Goal: Task Accomplishment & Management: Manage account settings

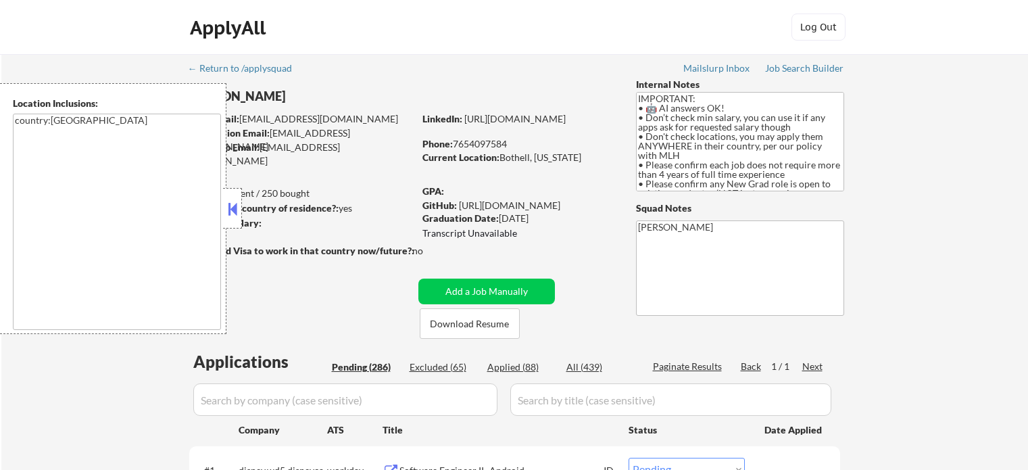
select select ""pending""
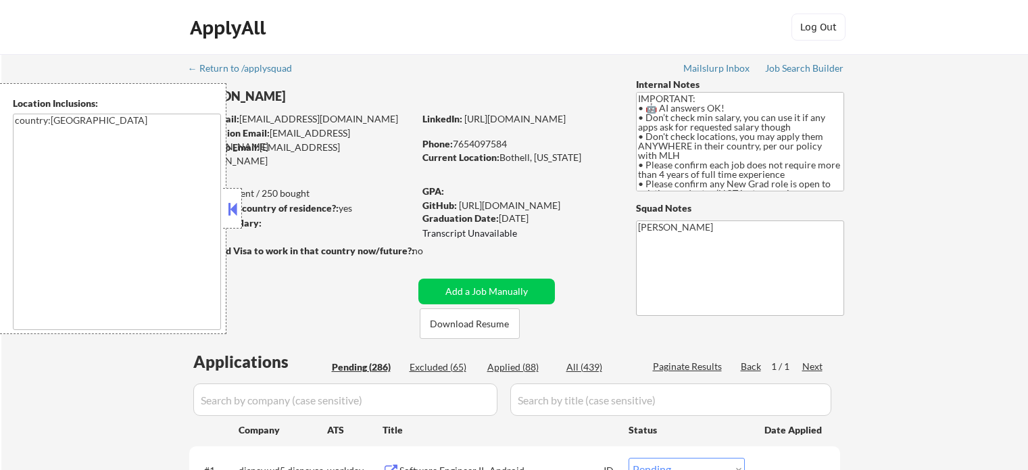
select select ""pending""
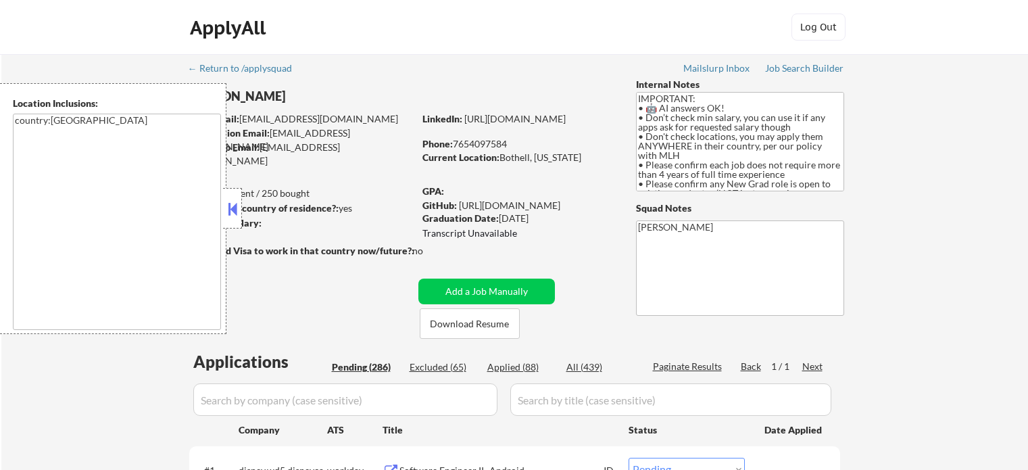
select select ""pending""
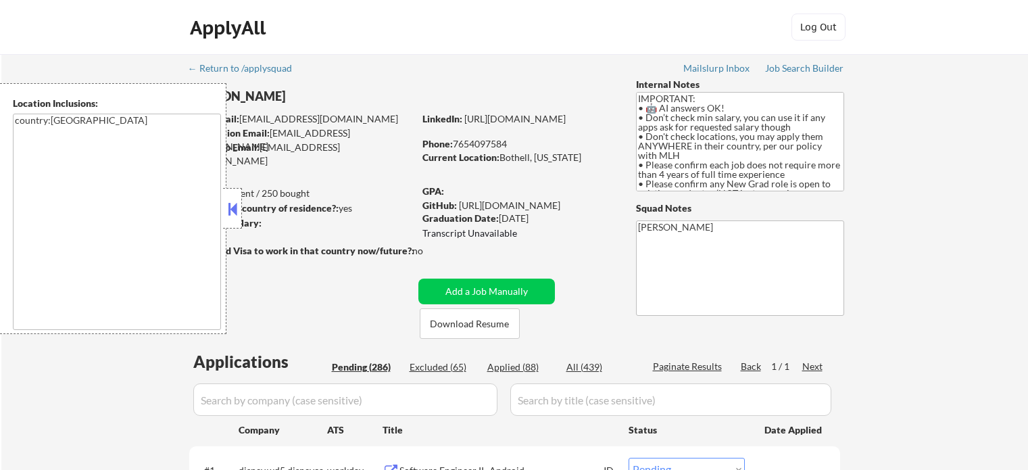
select select ""pending""
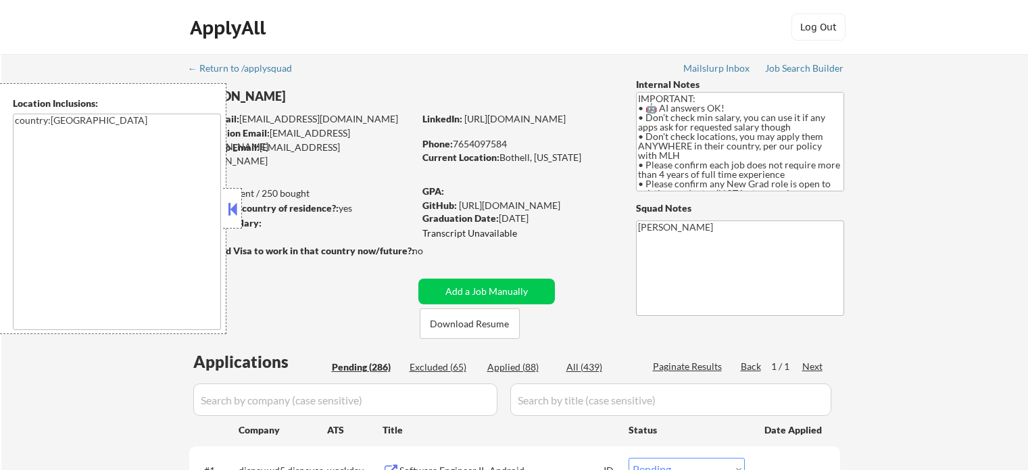
select select ""pending""
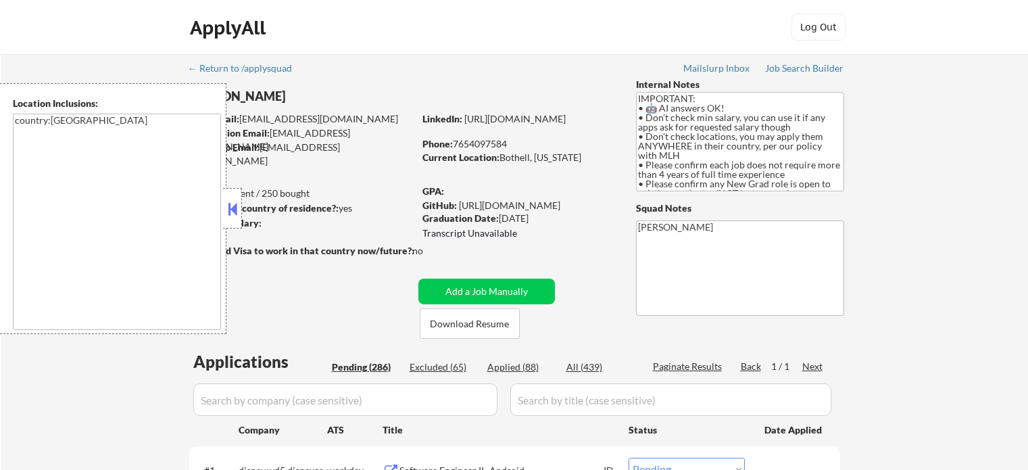
select select ""pending""
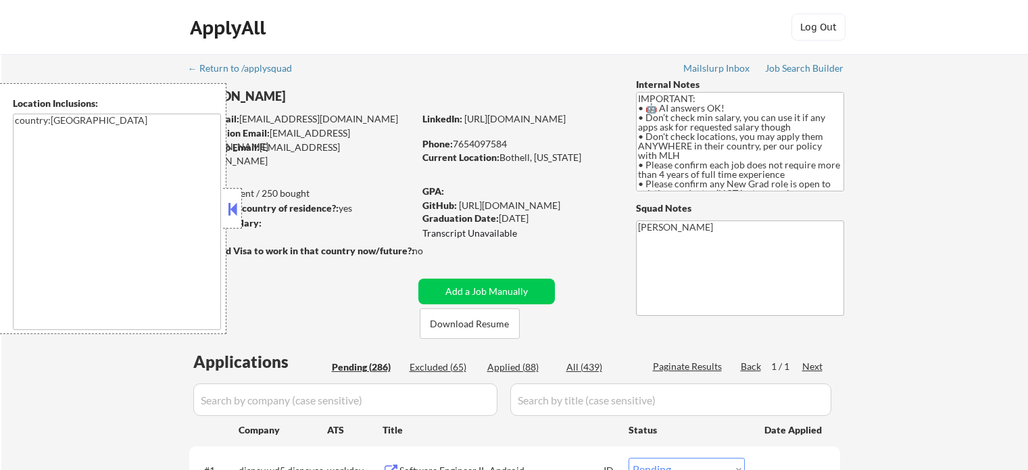
select select ""pending""
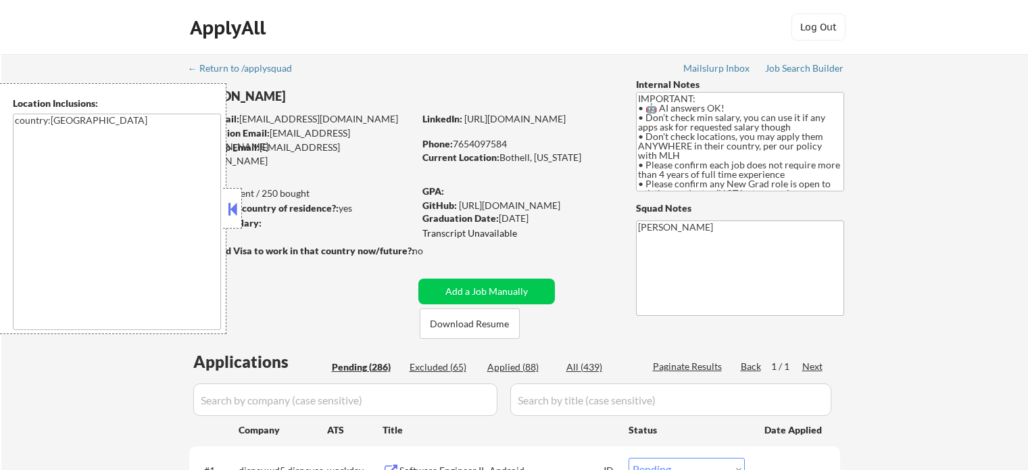
select select ""pending""
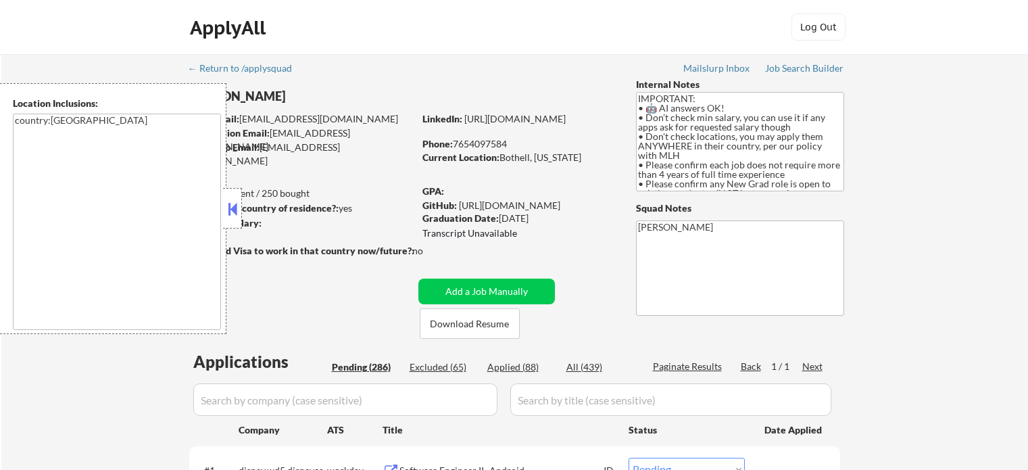
select select ""pending""
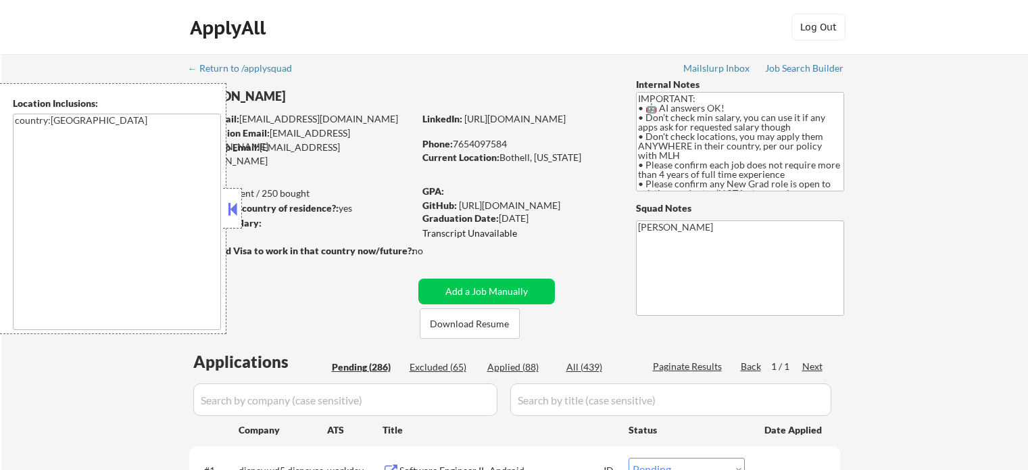
select select ""pending""
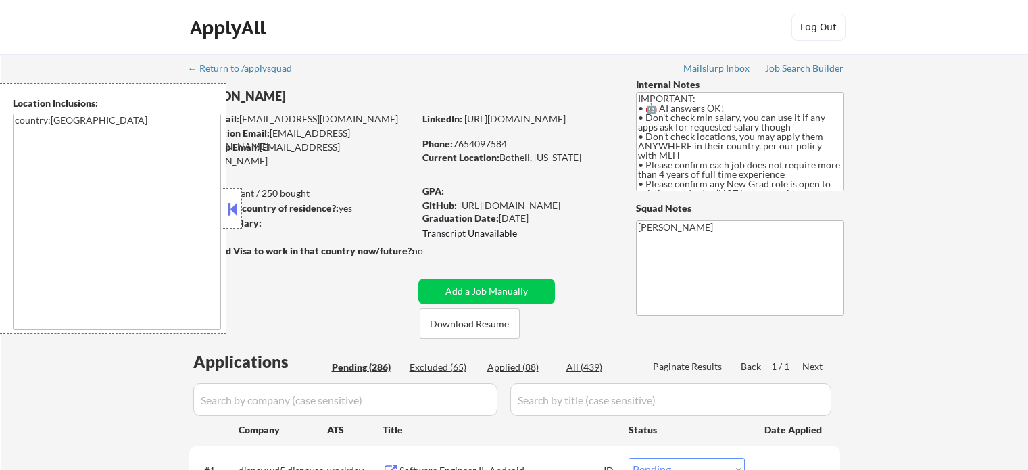
select select ""pending""
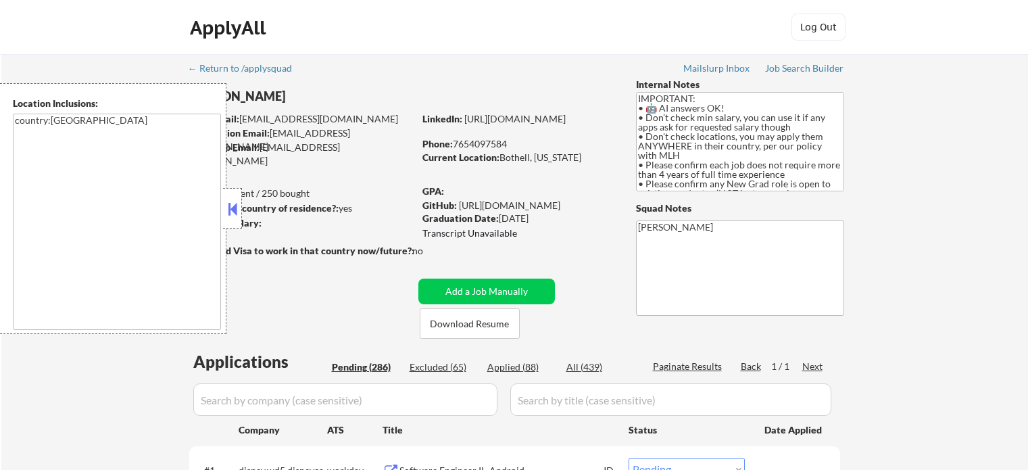
select select ""pending""
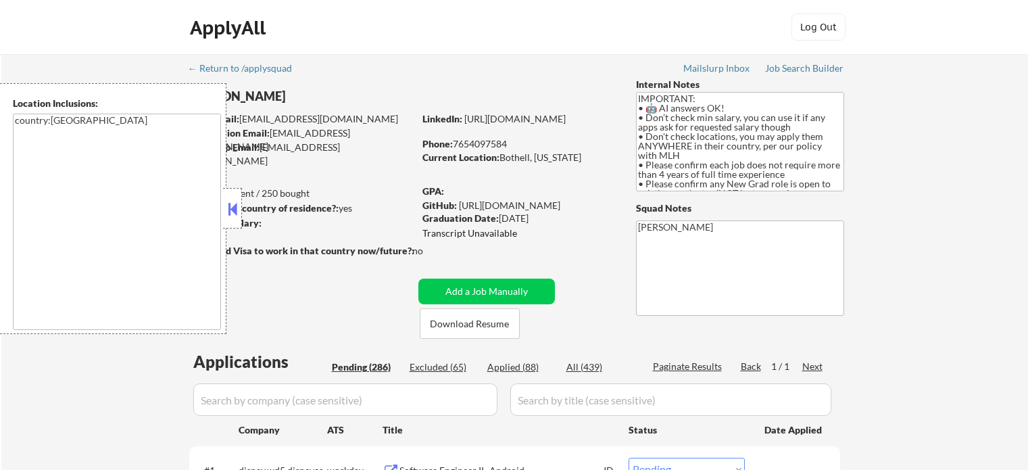
select select ""pending""
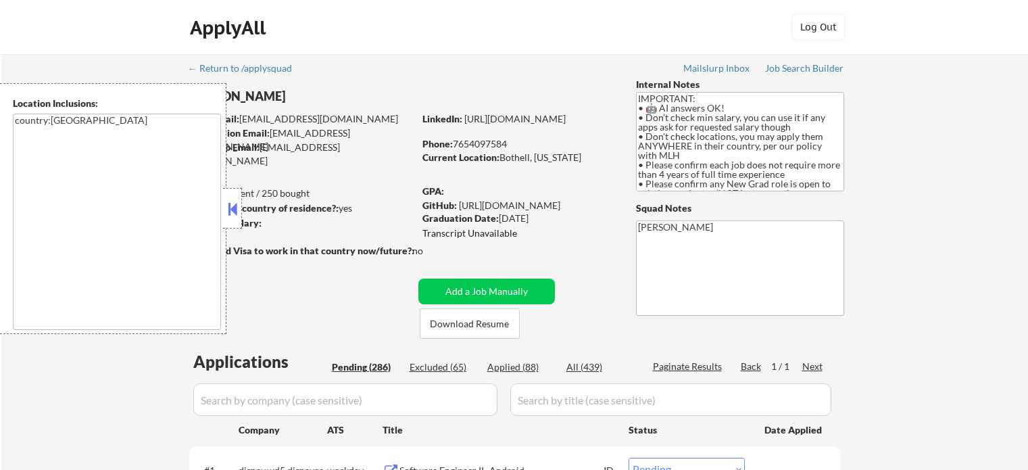
select select ""pending""
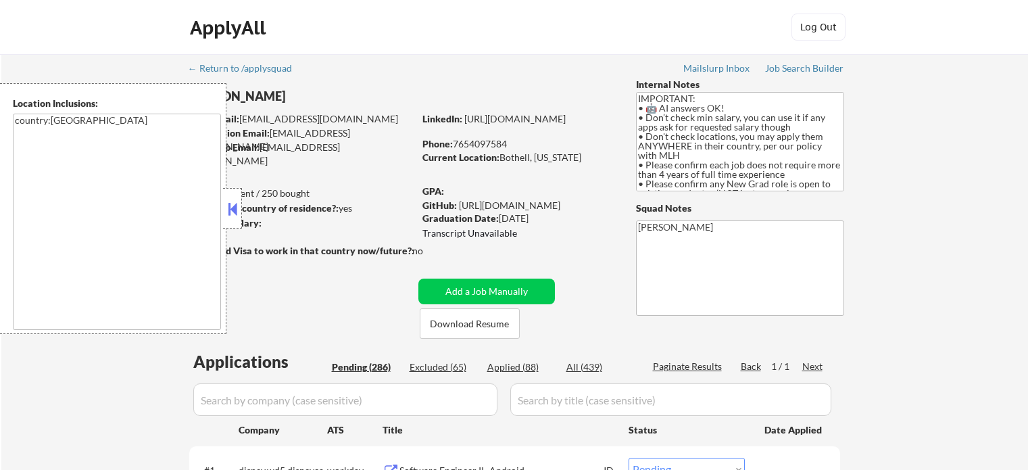
select select ""pending""
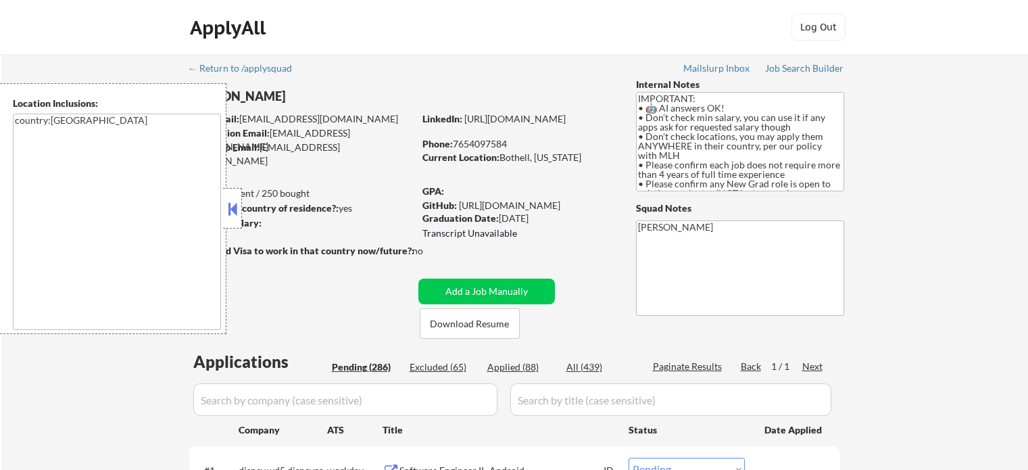
select select ""pending""
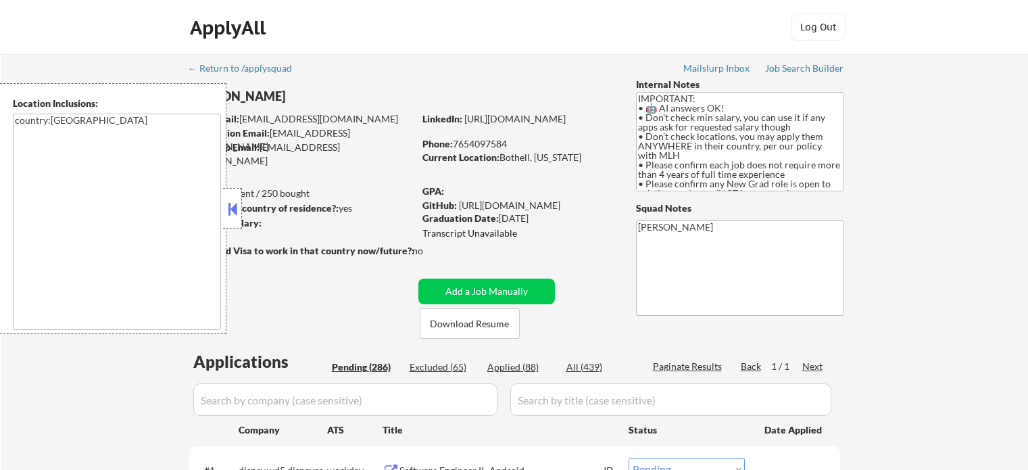
select select ""pending""
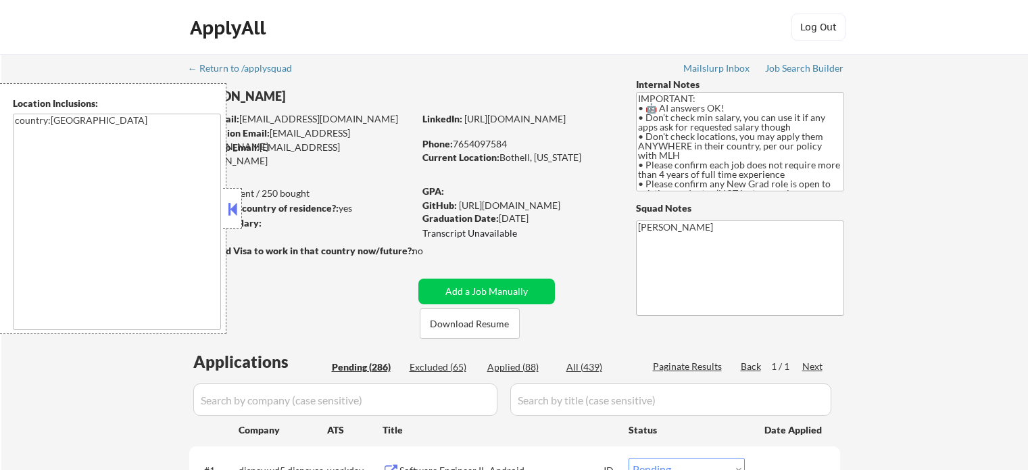
select select ""pending""
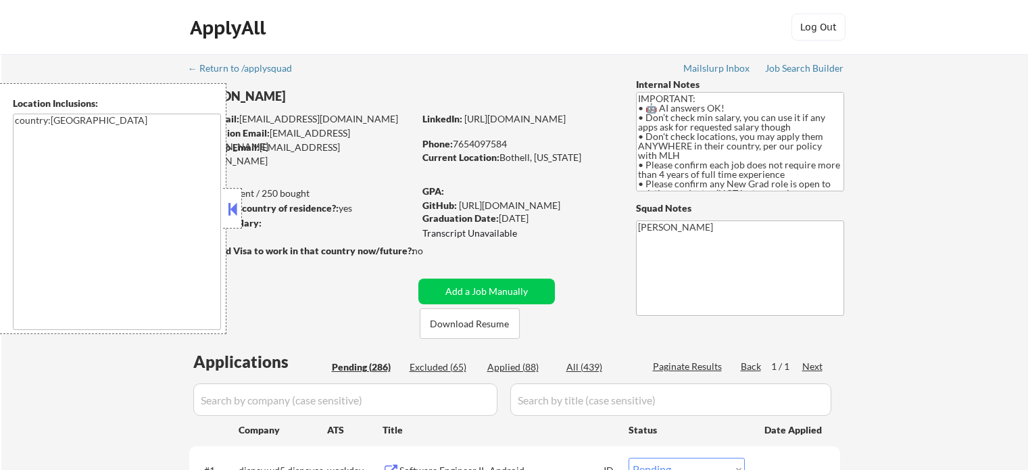
select select ""pending""
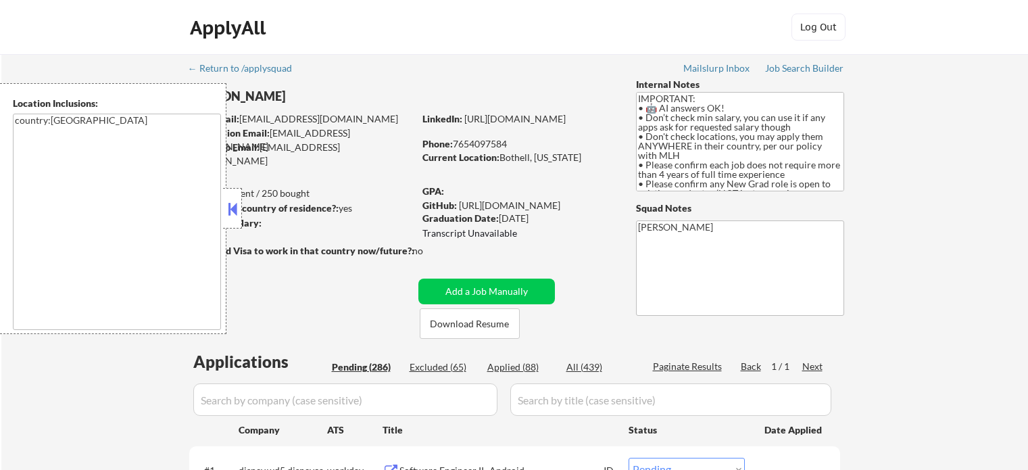
select select ""pending""
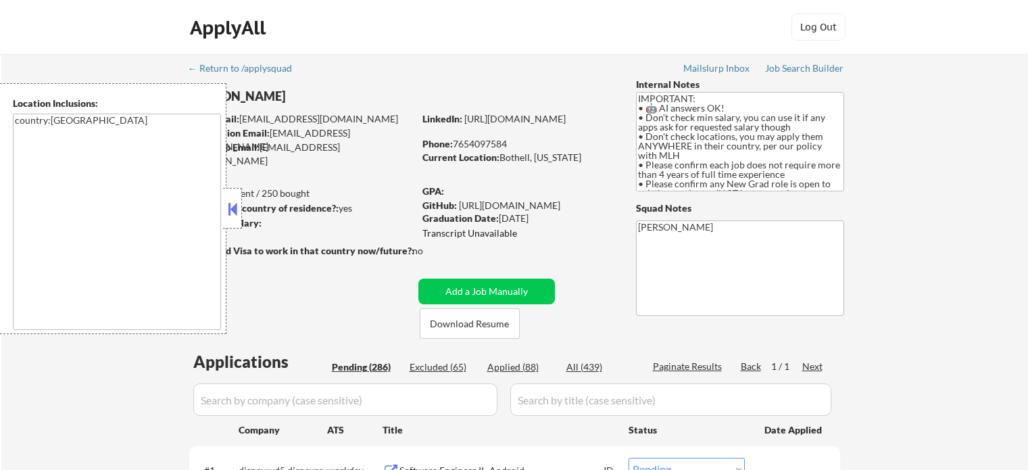
select select ""pending""
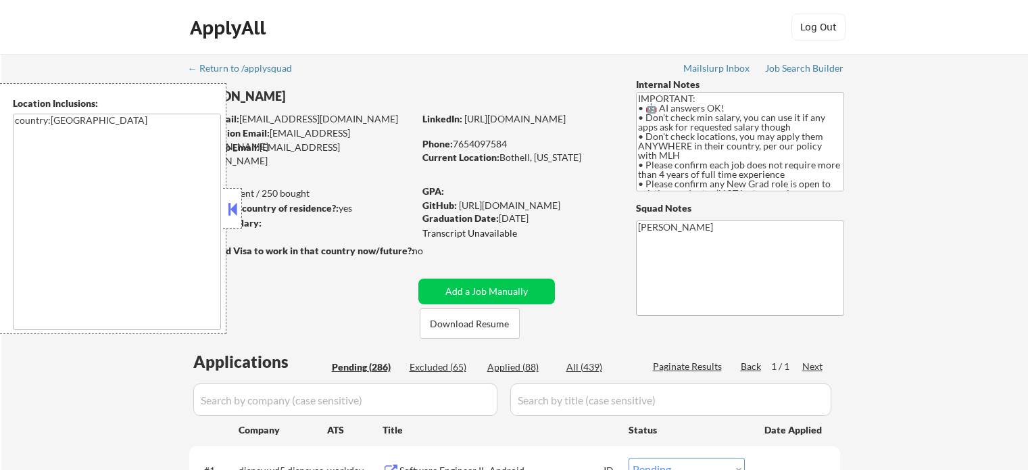
select select ""pending""
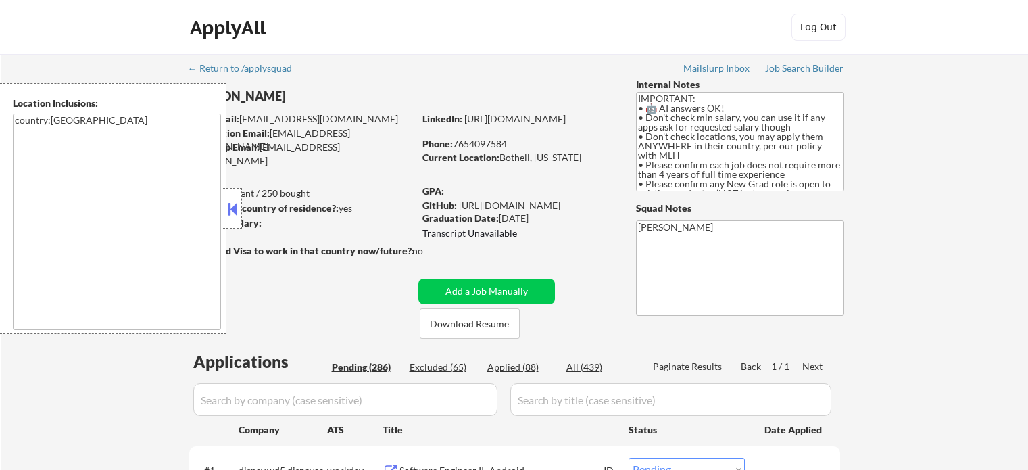
select select ""pending""
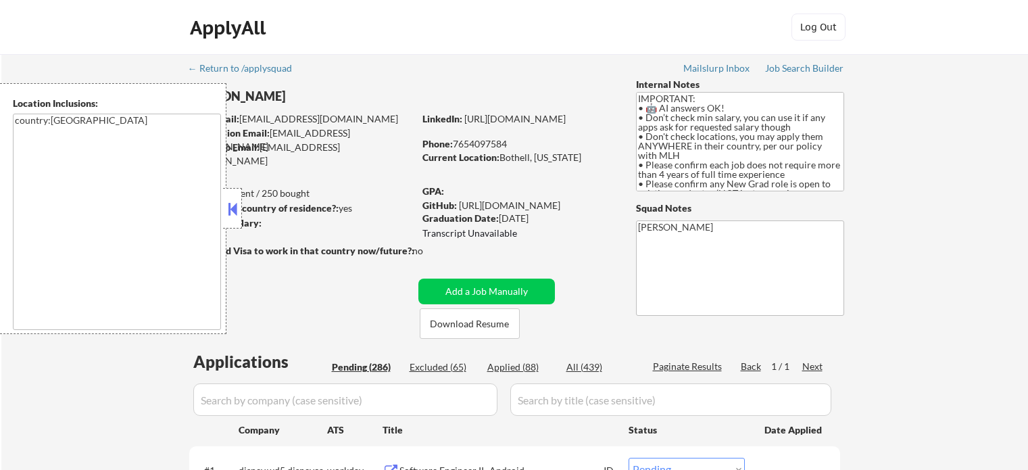
select select ""pending""
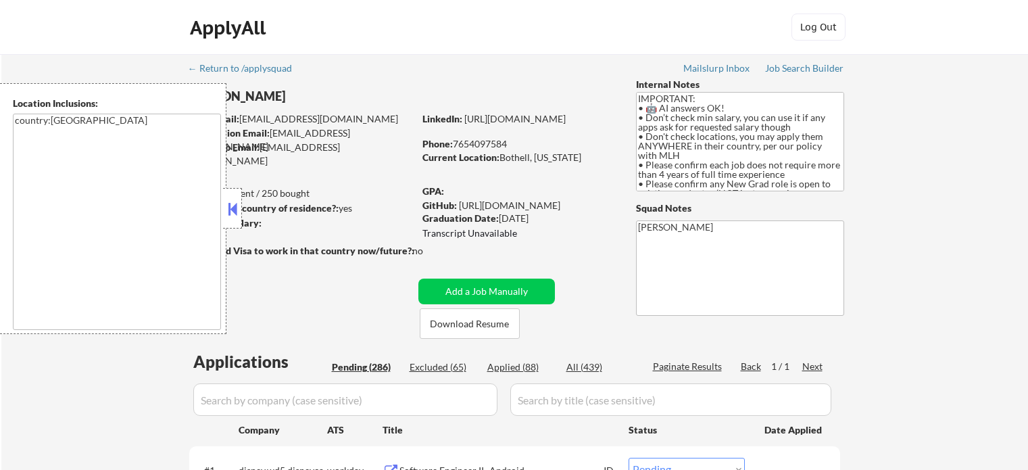
select select ""pending""
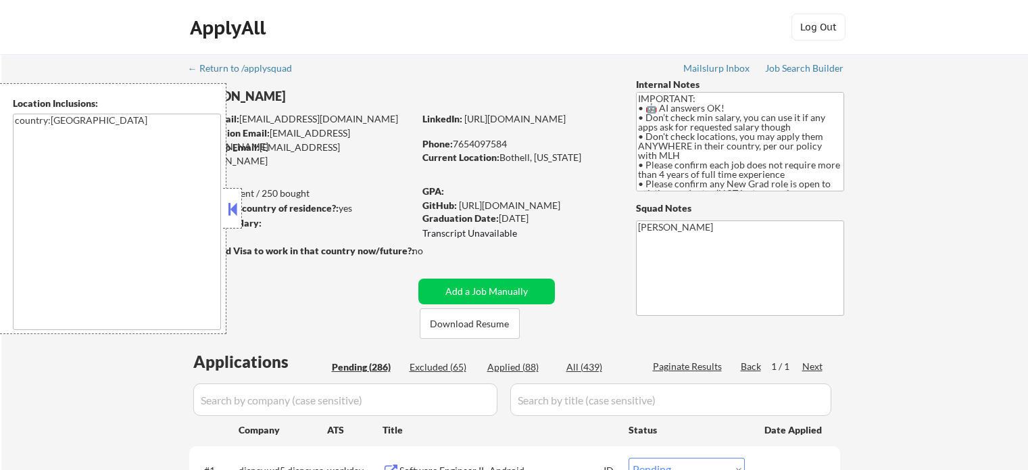
select select ""pending""
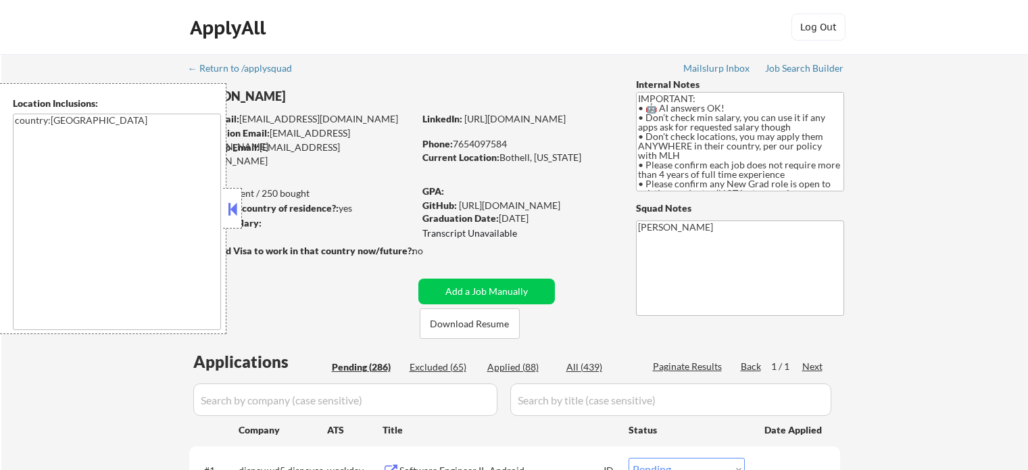
select select ""pending""
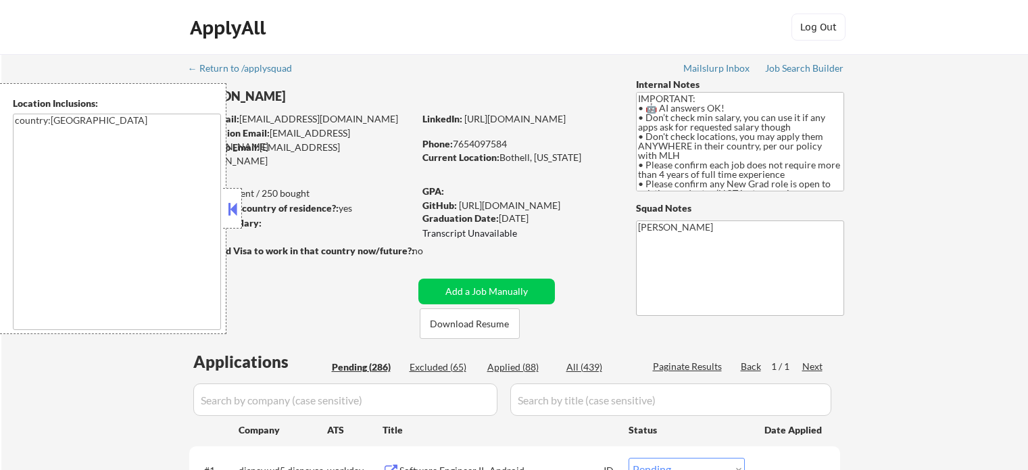
select select ""pending""
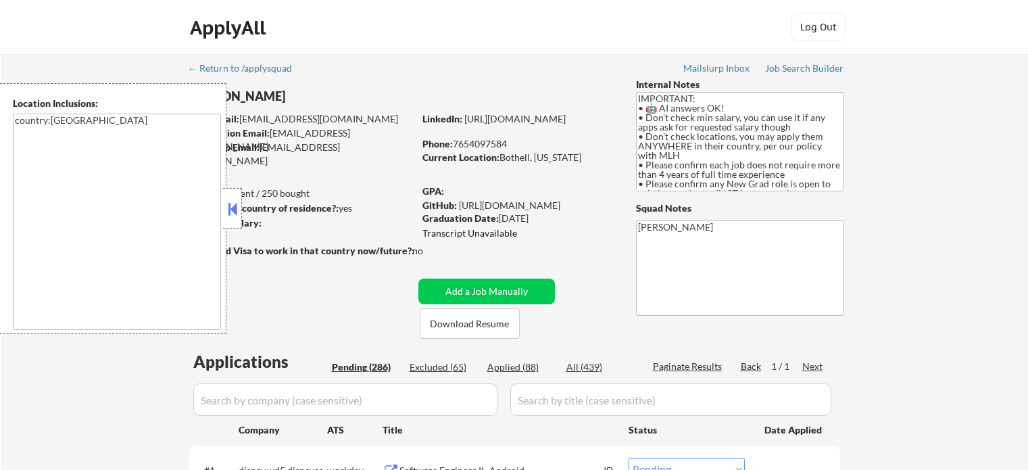
select select ""pending""
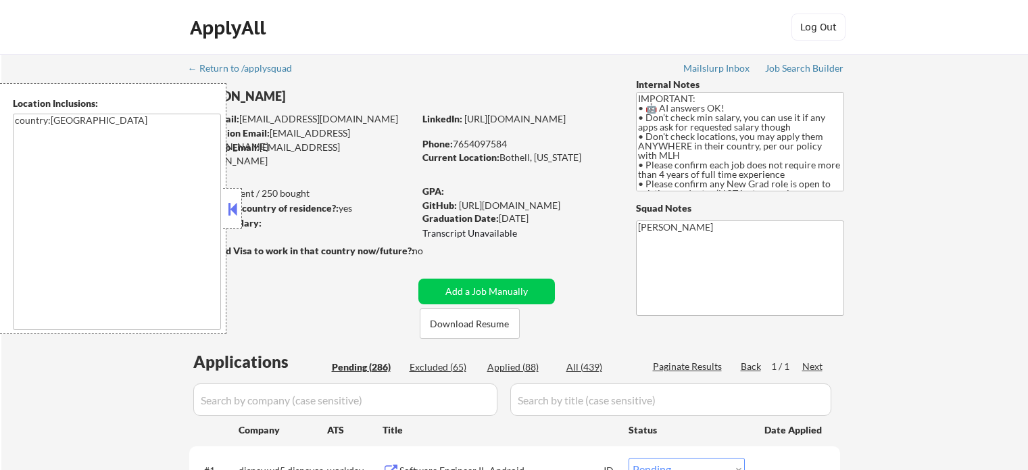
select select ""pending""
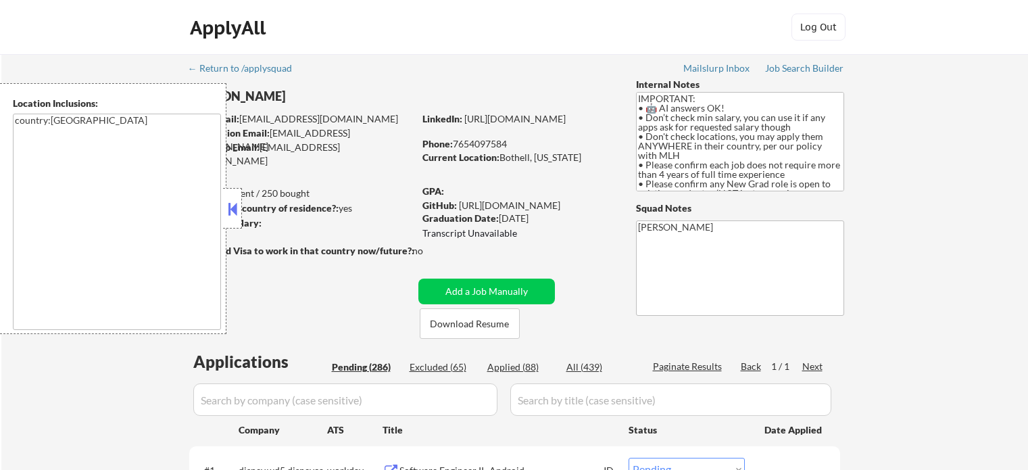
select select ""pending""
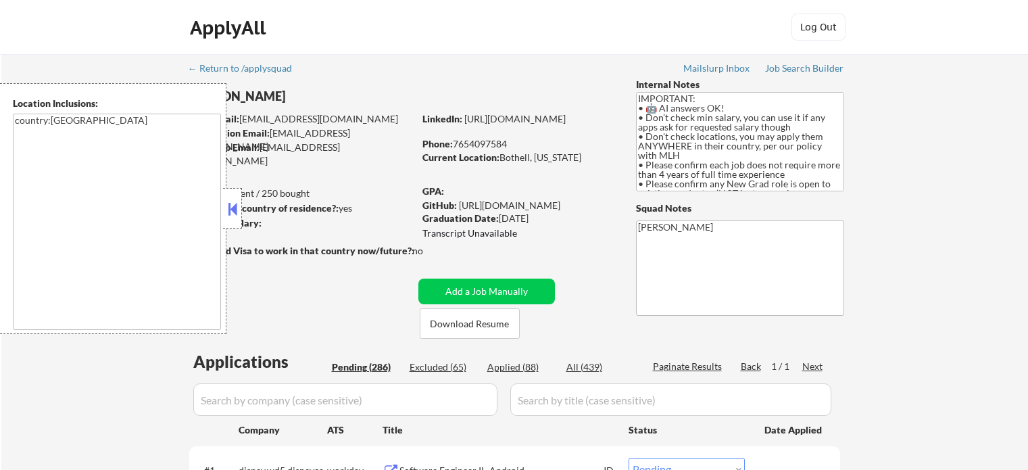
select select ""pending""
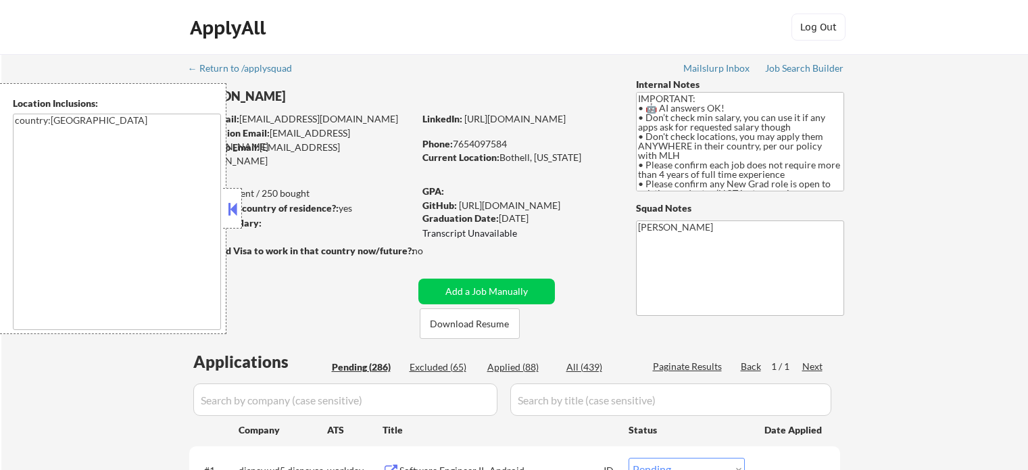
select select ""pending""
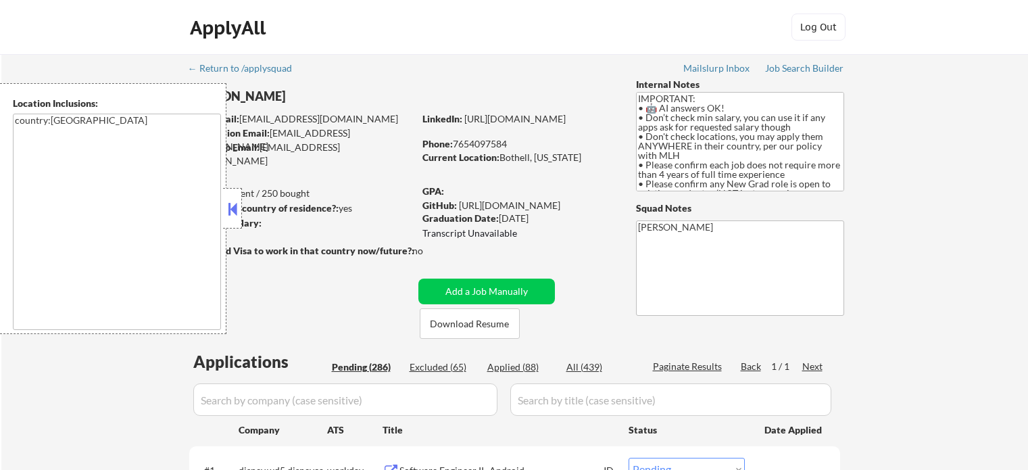
select select ""pending""
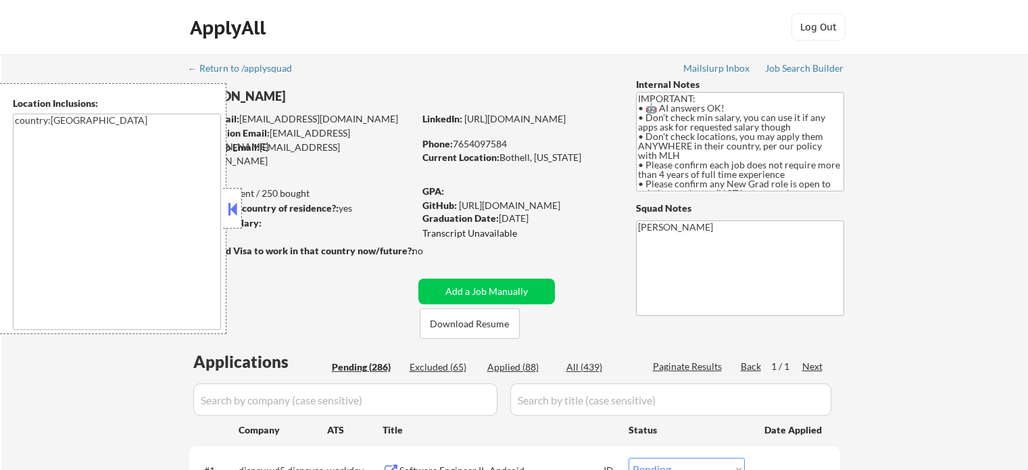
select select ""pending""
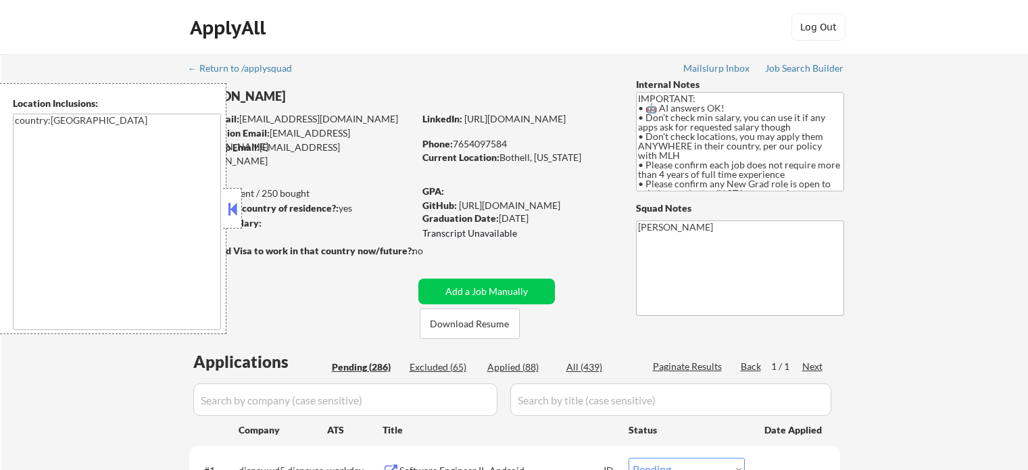
select select ""pending""
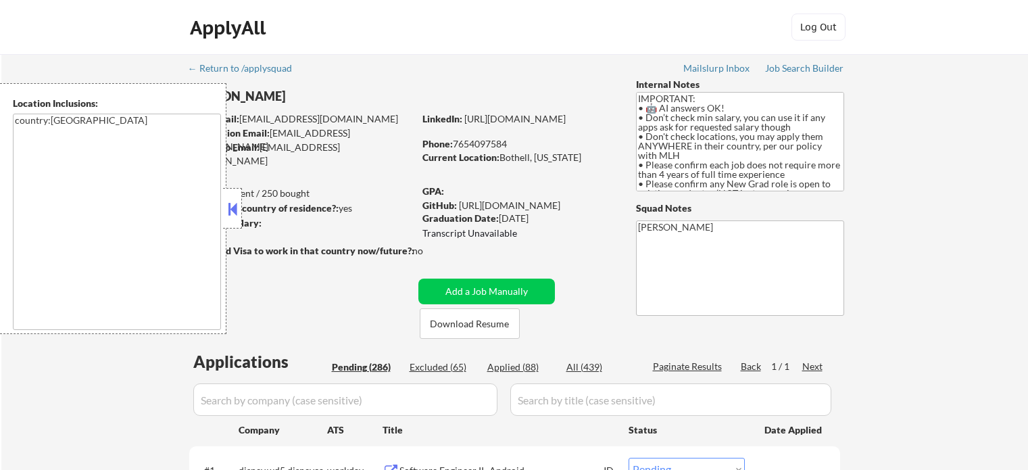
select select ""pending""
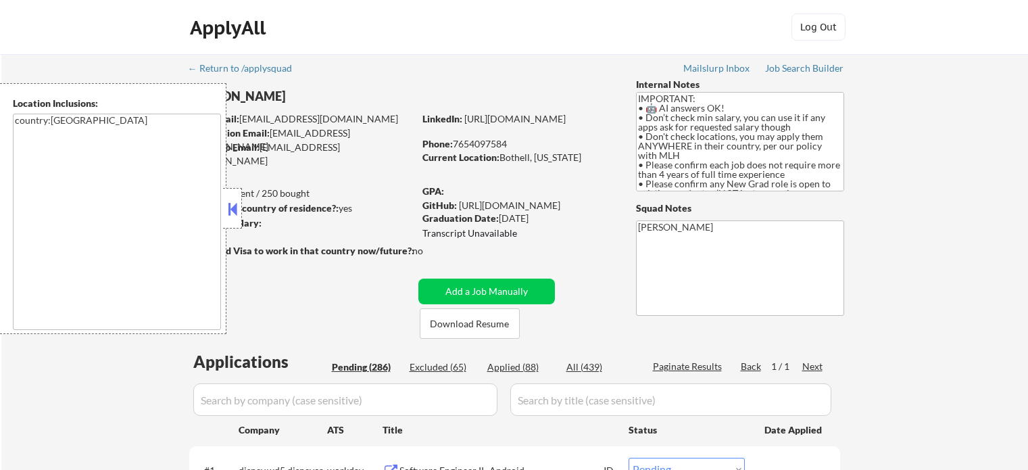
select select ""pending""
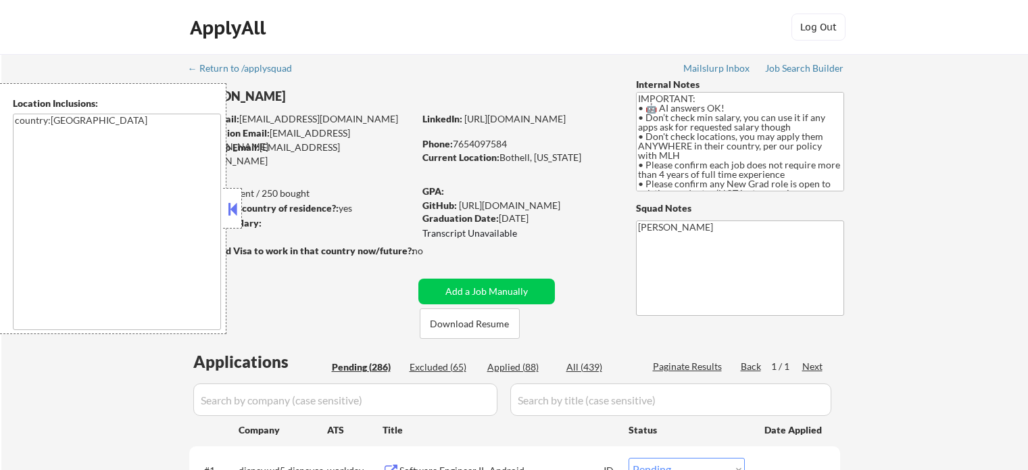
select select ""pending""
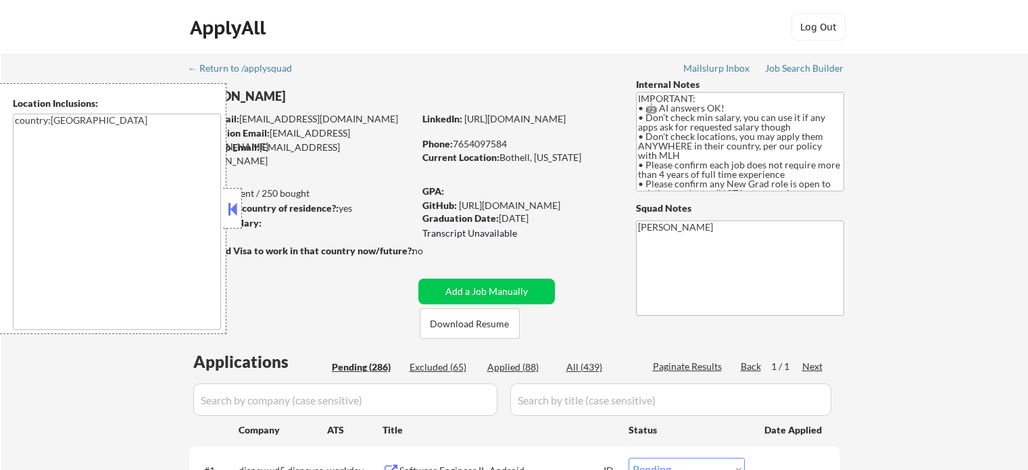
select select ""pending""
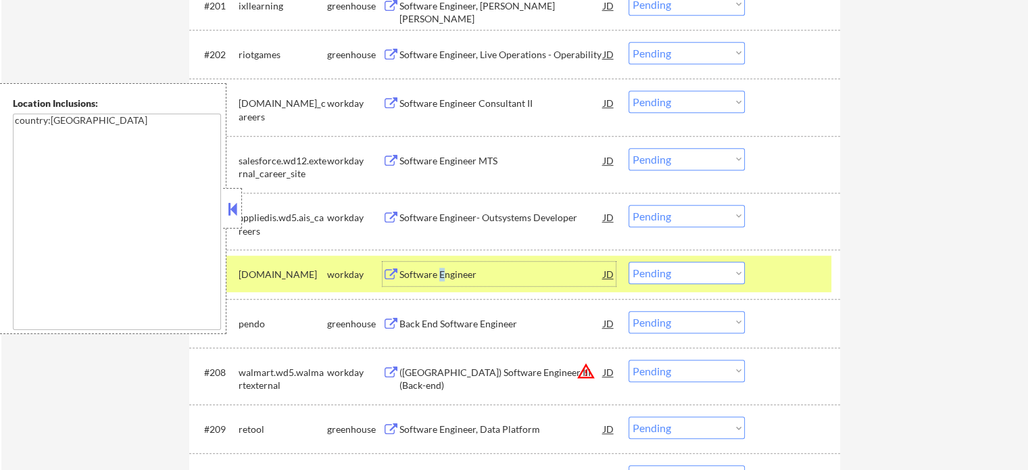
scroll to position [103, 0]
click at [656, 262] on select "Choose an option... Pending Applied Excluded (Questions) Excluded (Expired) Exc…" at bounding box center [686, 272] width 116 height 22
click at [628, 262] on select "Choose an option... Pending Applied Excluded (Questions) Excluded (Expired) Exc…" at bounding box center [686, 272] width 116 height 22
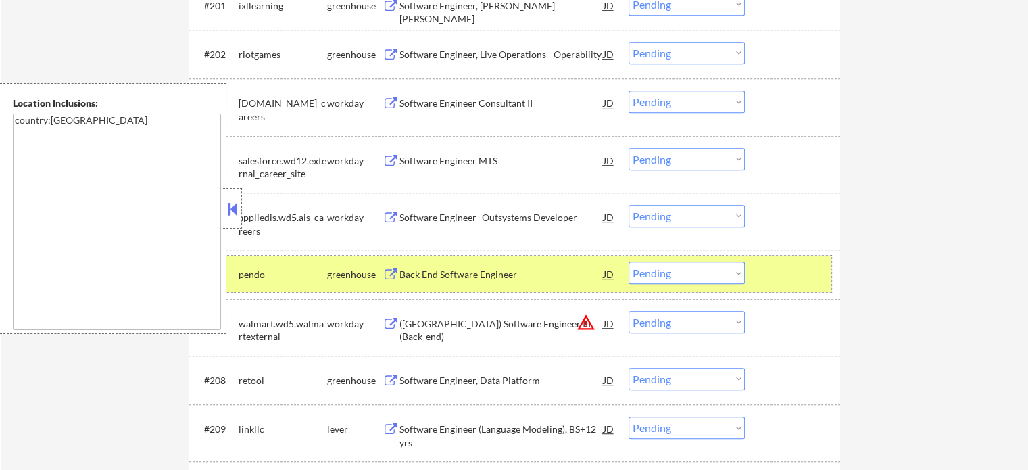
click at [790, 268] on div at bounding box center [793, 273] width 59 height 24
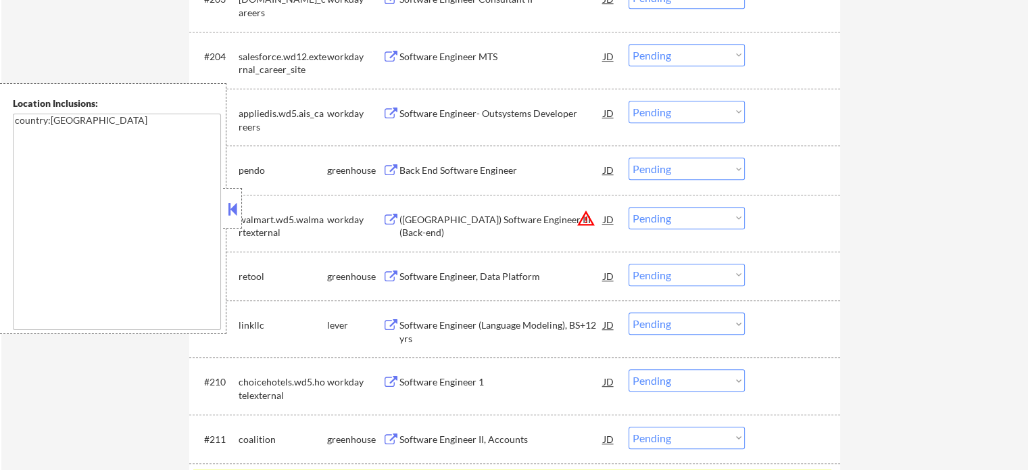
scroll to position [11086, 0]
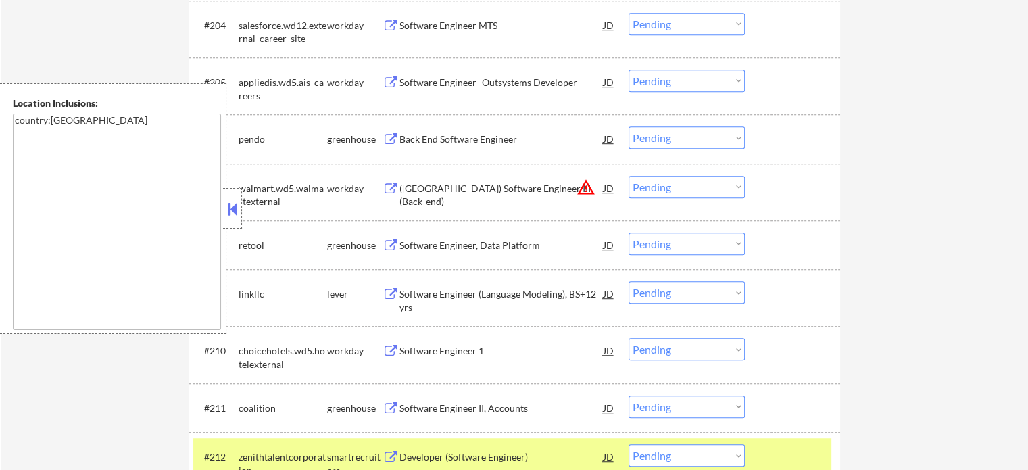
click at [801, 456] on div at bounding box center [793, 456] width 59 height 24
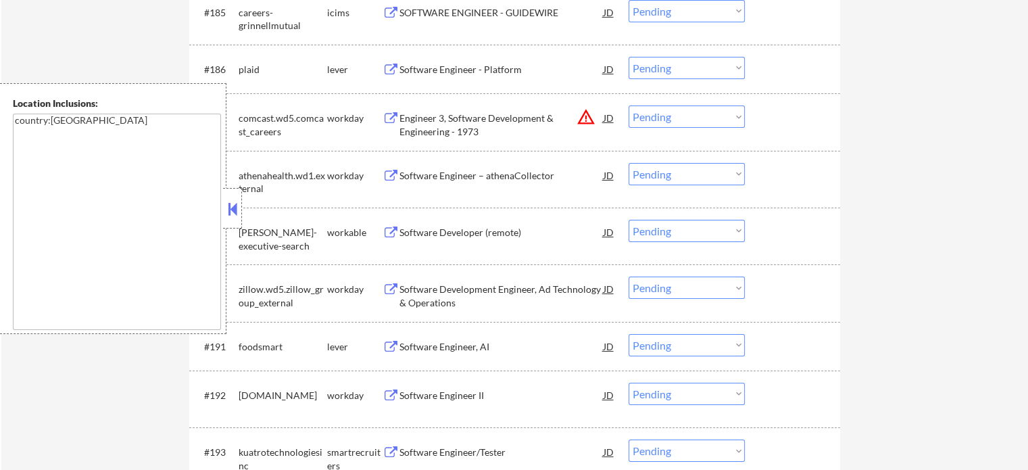
scroll to position [10073, 0]
click at [422, 338] on div "Software Engineer, AI" at bounding box center [501, 346] width 204 height 24
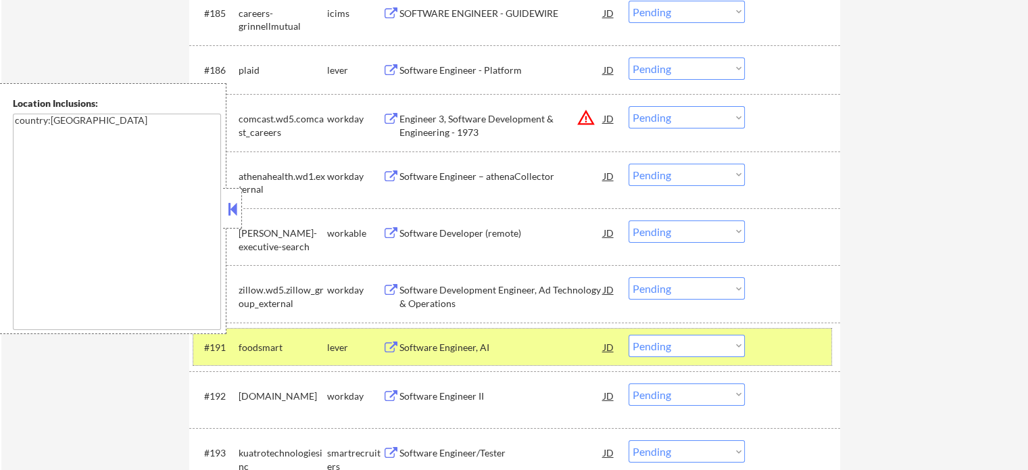
click at [772, 350] on div at bounding box center [793, 346] width 59 height 24
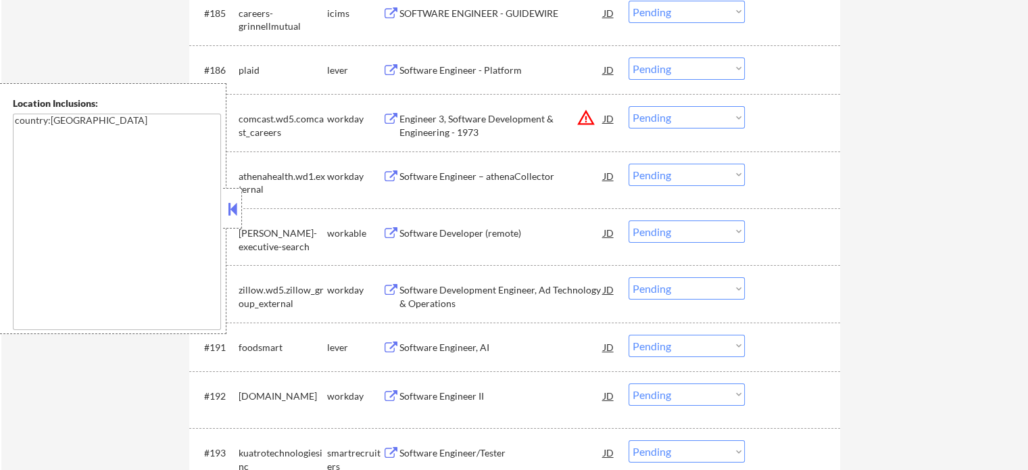
scroll to position [9870, 0]
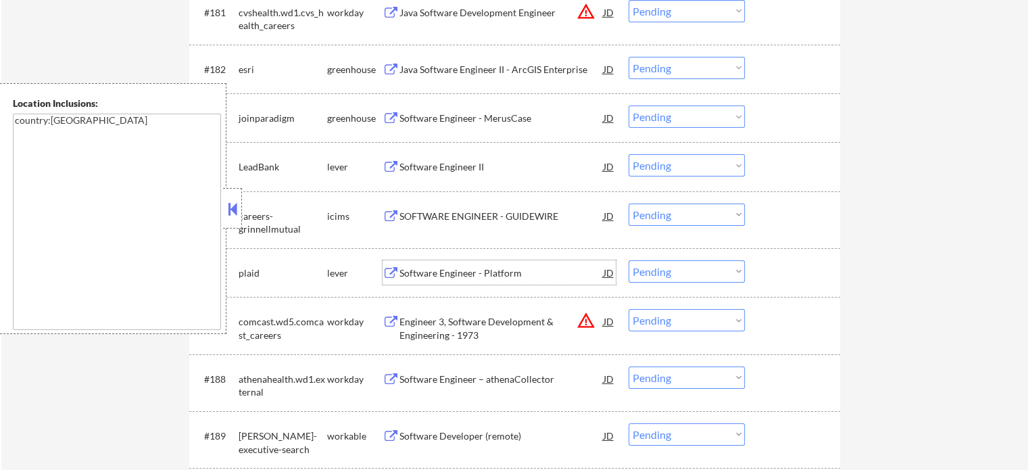
click at [470, 268] on div "Software Engineer - Platform" at bounding box center [501, 273] width 204 height 14
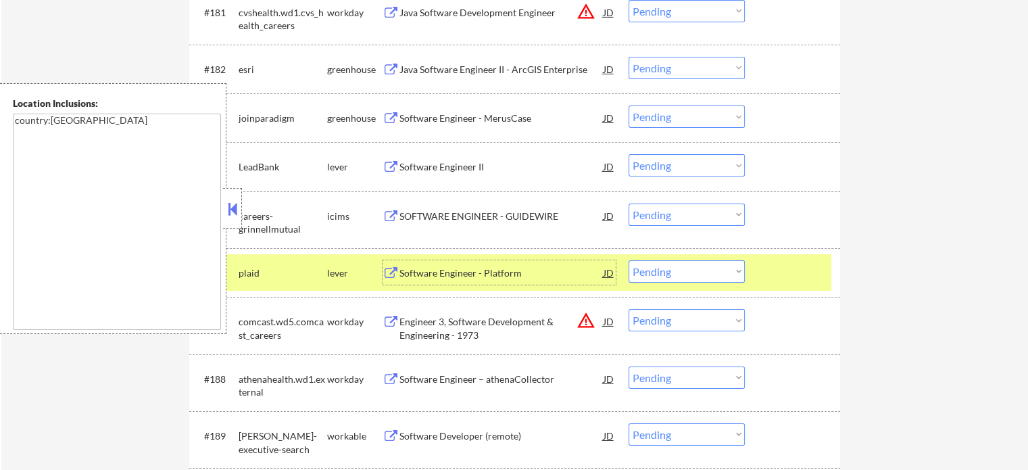
click at [646, 274] on select "Choose an option... Pending Applied Excluded (Questions) Excluded (Expired) Exc…" at bounding box center [686, 271] width 116 height 22
click at [628, 261] on select "Choose an option... Pending Applied Excluded (Questions) Excluded (Expired) Exc…" at bounding box center [686, 271] width 116 height 22
click at [787, 270] on div at bounding box center [793, 272] width 59 height 24
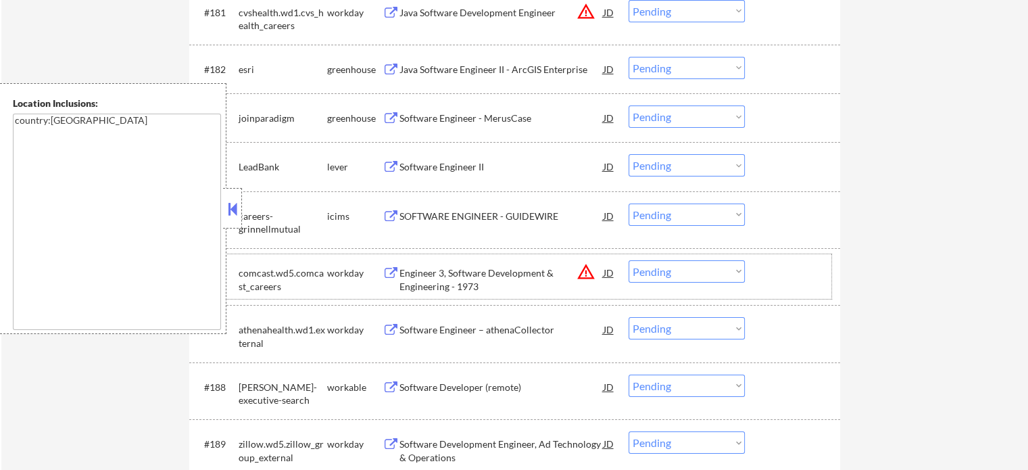
click at [779, 280] on div at bounding box center [793, 272] width 59 height 24
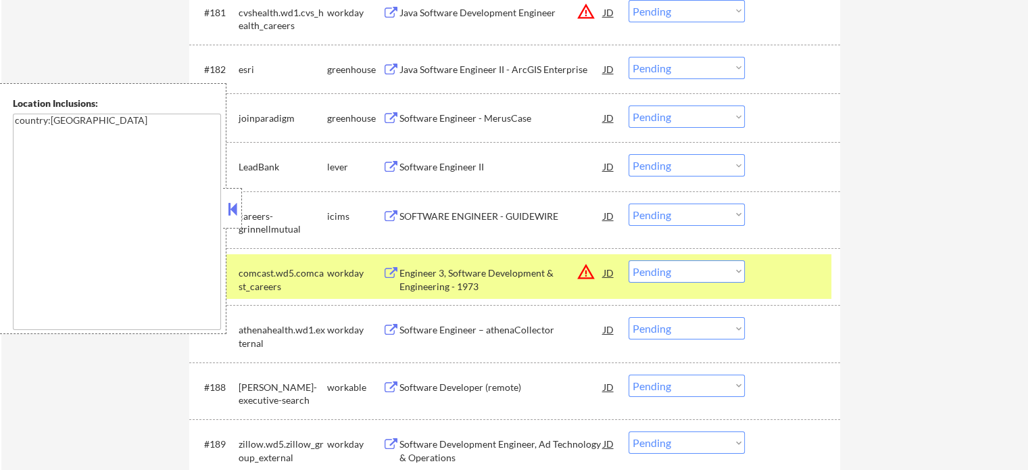
click at [764, 286] on div "#186 comcast.wd5.comcast_careers workday Engineer 3, Software Development & Eng…" at bounding box center [512, 276] width 638 height 45
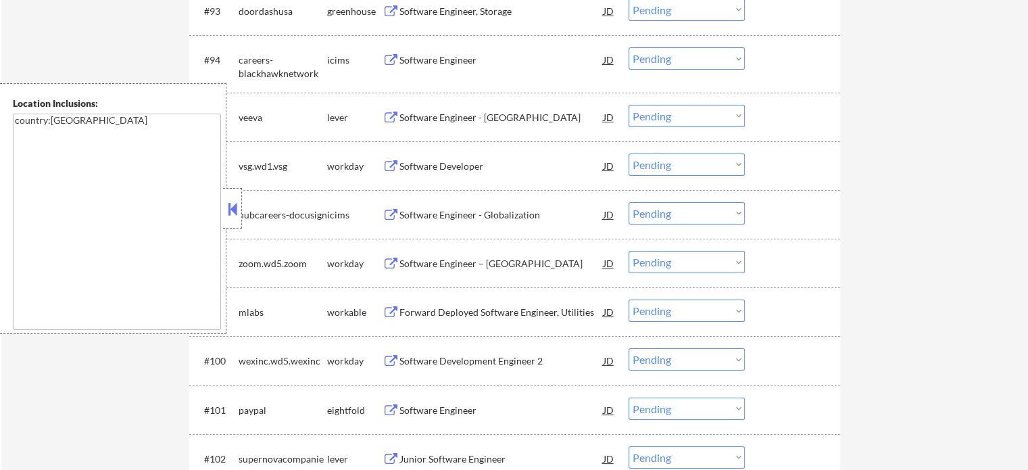
scroll to position [5162, 0]
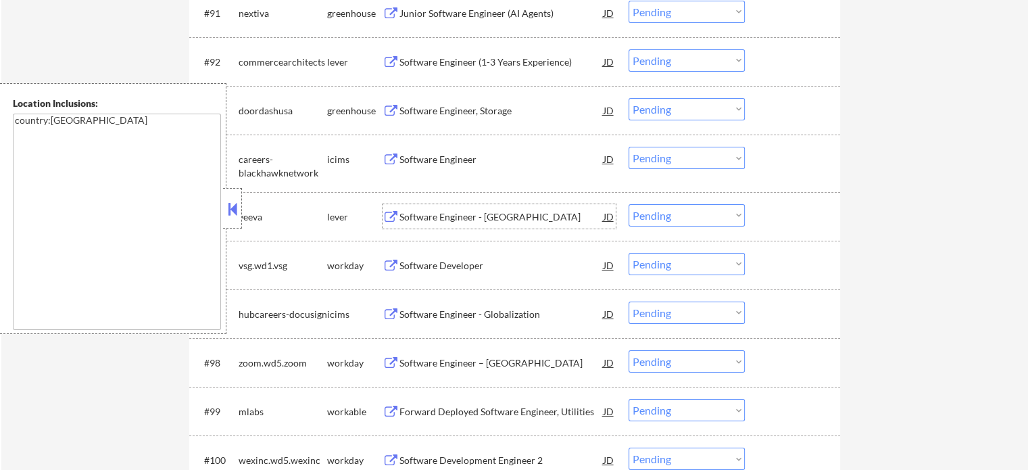
click at [464, 224] on div "Software Engineer - [GEOGRAPHIC_DATA]" at bounding box center [501, 216] width 204 height 24
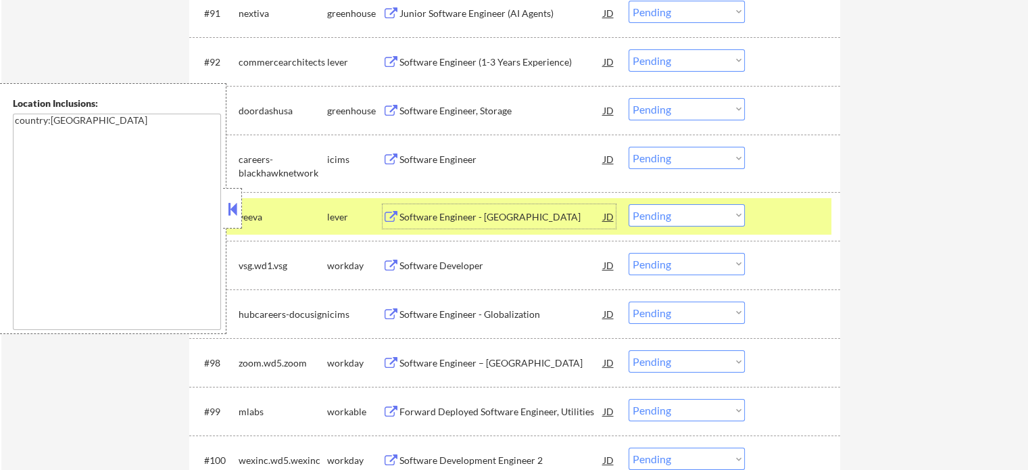
click at [764, 226] on div at bounding box center [793, 216] width 59 height 24
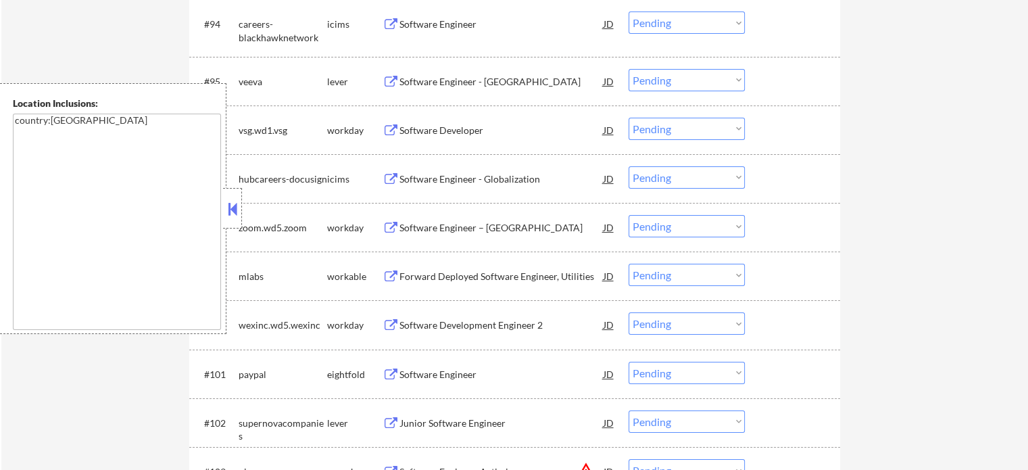
scroll to position [5432, 0]
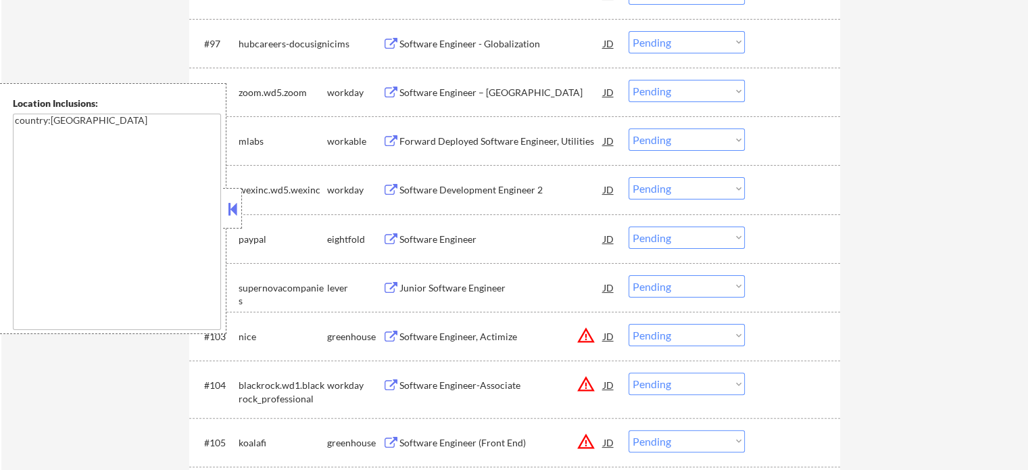
click at [459, 291] on div "Junior Software Engineer" at bounding box center [501, 288] width 204 height 14
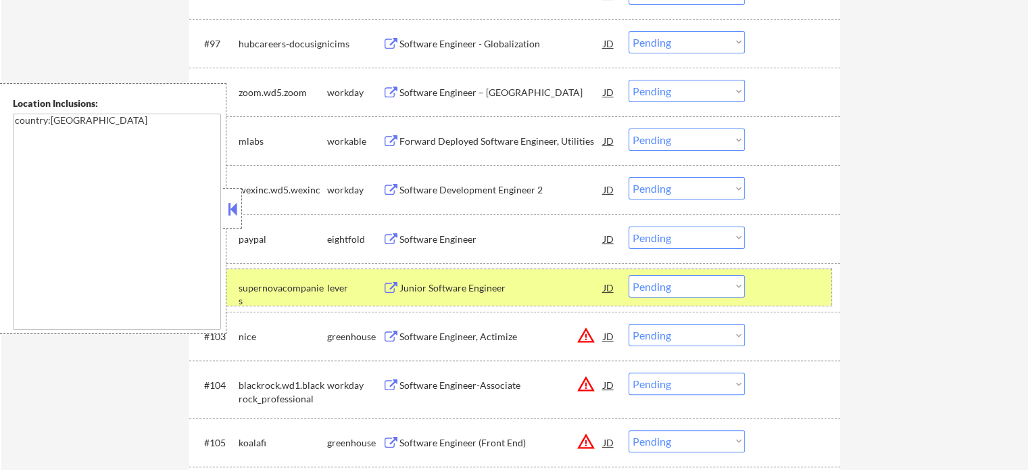
click at [788, 277] on div at bounding box center [793, 287] width 59 height 24
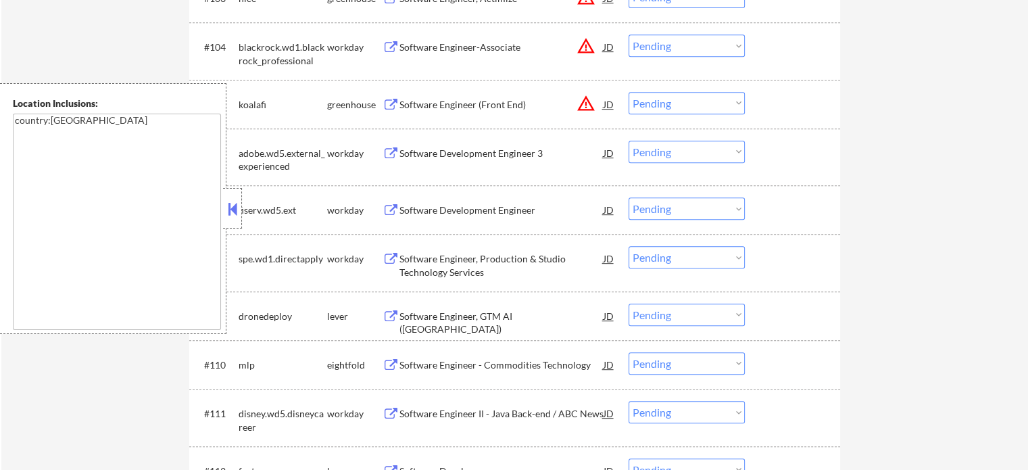
scroll to position [5837, 0]
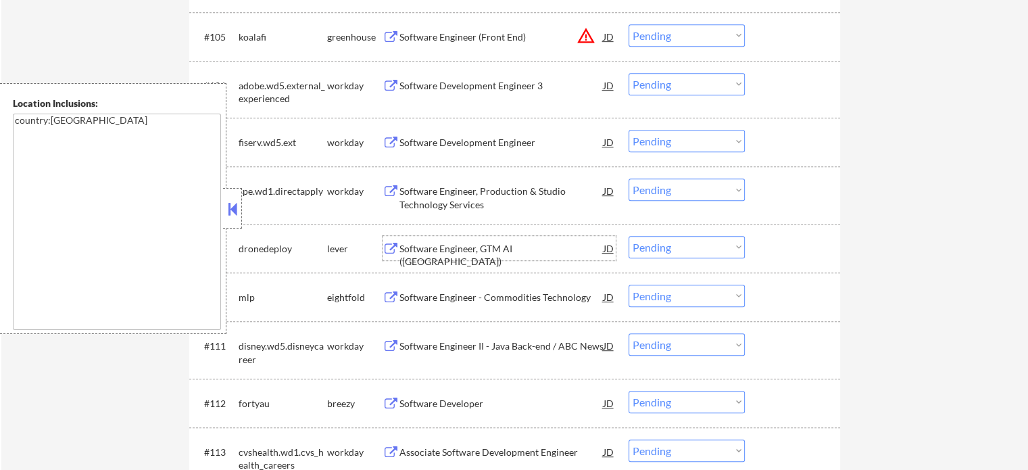
click at [511, 258] on div "Software Engineer, GTM AI ([GEOGRAPHIC_DATA])" at bounding box center [501, 248] width 204 height 24
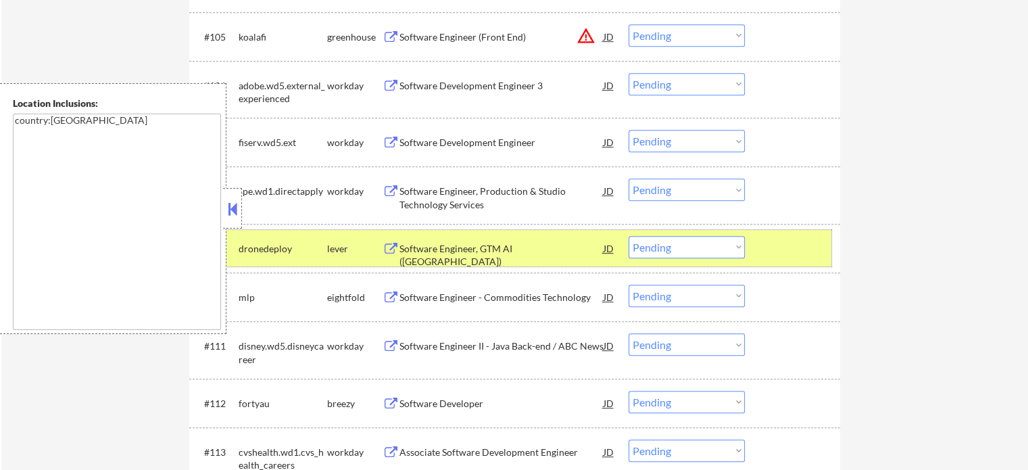
click at [785, 254] on div at bounding box center [793, 248] width 59 height 24
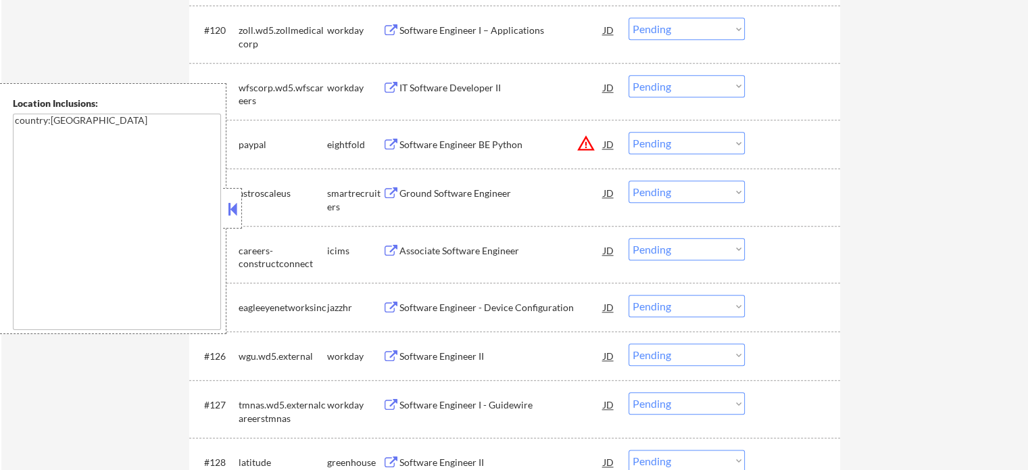
scroll to position [6716, 0]
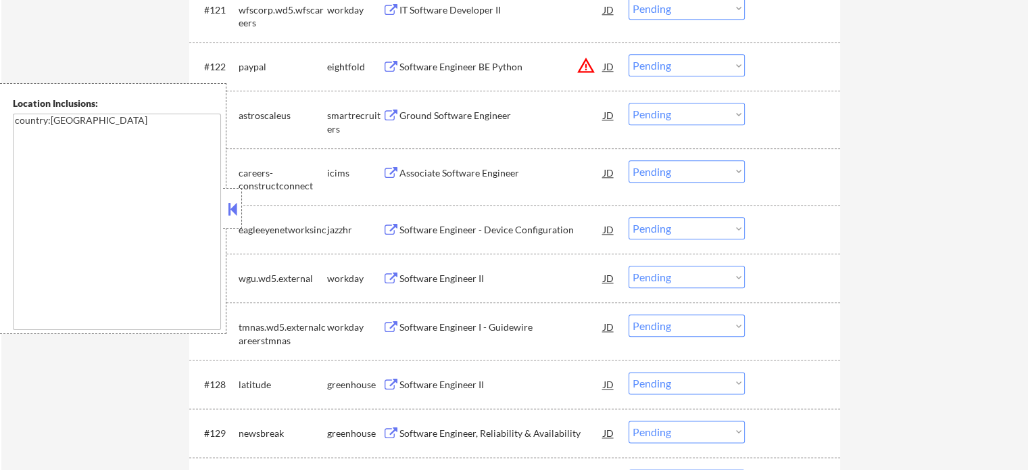
click at [493, 117] on div "Ground Software Engineer" at bounding box center [501, 116] width 204 height 14
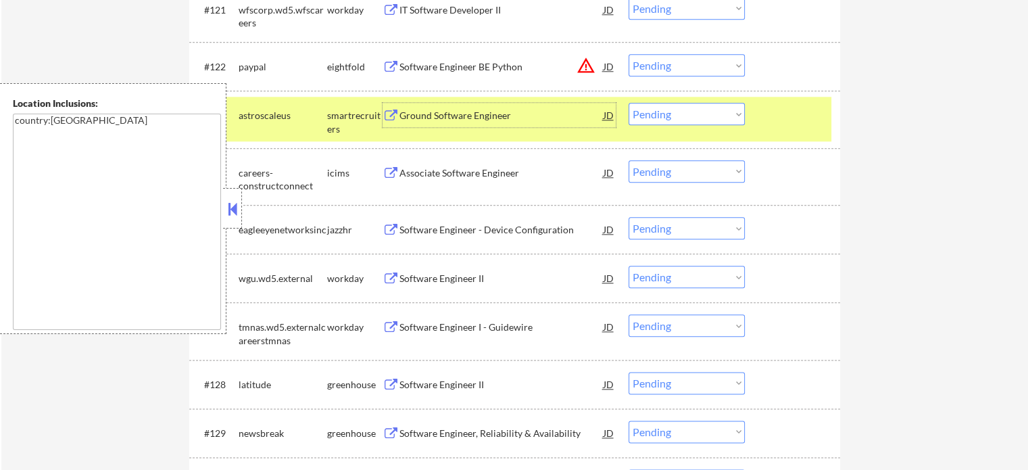
click at [657, 116] on select "Choose an option... Pending Applied Excluded (Questions) Excluded (Expired) Exc…" at bounding box center [686, 114] width 116 height 22
click at [628, 103] on select "Choose an option... Pending Applied Excluded (Questions) Excluded (Expired) Exc…" at bounding box center [686, 114] width 116 height 22
click at [801, 129] on div "#123 astroscaleus smartrecruiters Ground Software Engineer JD Choose an option.…" at bounding box center [512, 119] width 638 height 45
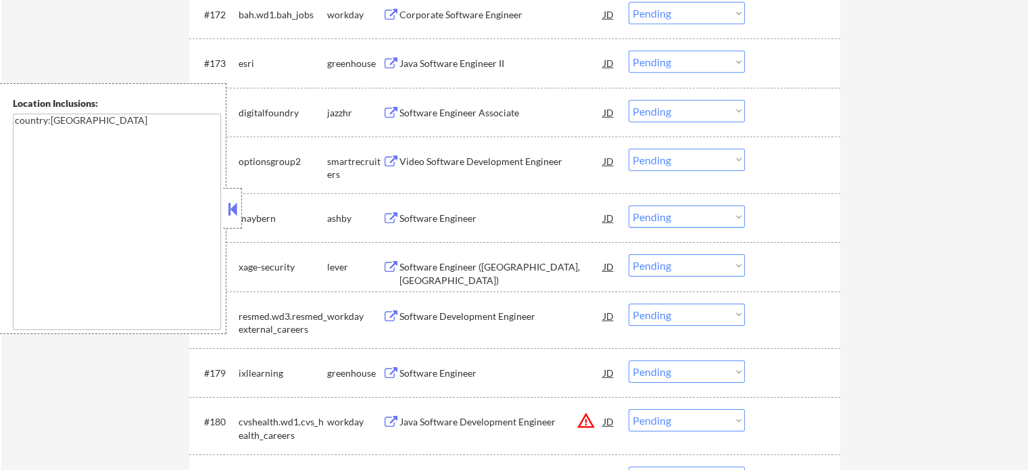
scroll to position [9486, 0]
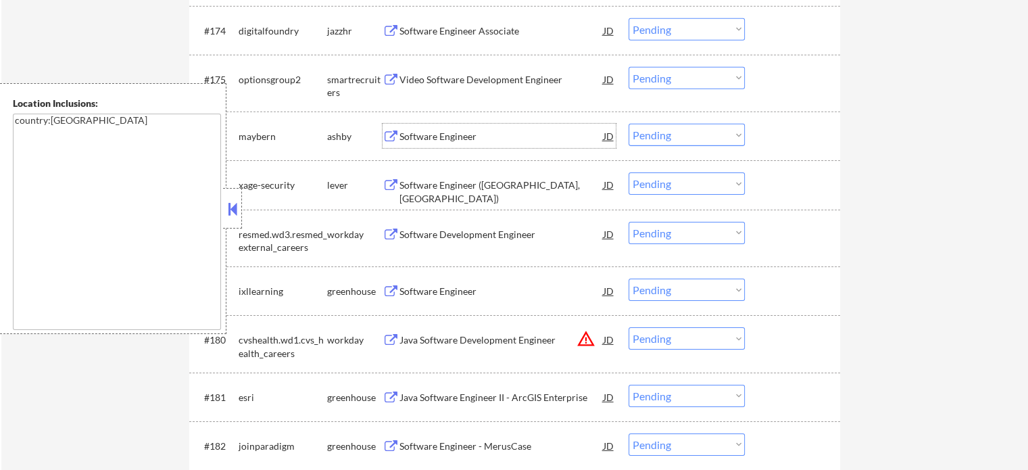
click at [457, 142] on div "Software Engineer" at bounding box center [501, 137] width 204 height 14
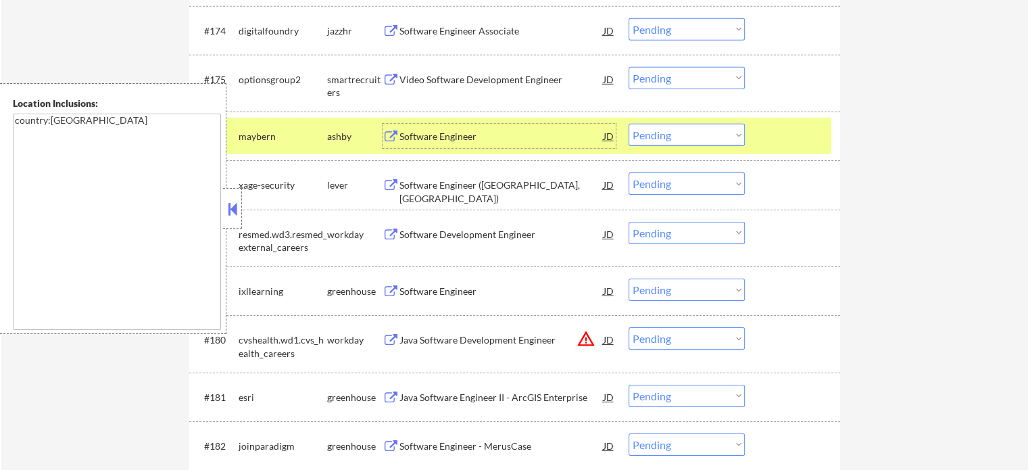
click at [768, 137] on div at bounding box center [793, 136] width 59 height 24
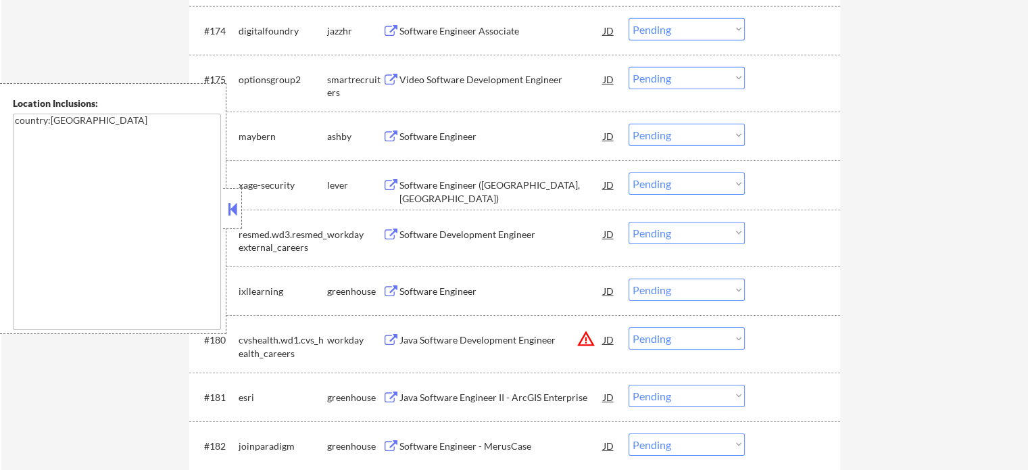
click at [495, 188] on div "Software Engineer ([GEOGRAPHIC_DATA], [GEOGRAPHIC_DATA])" at bounding box center [501, 191] width 204 height 26
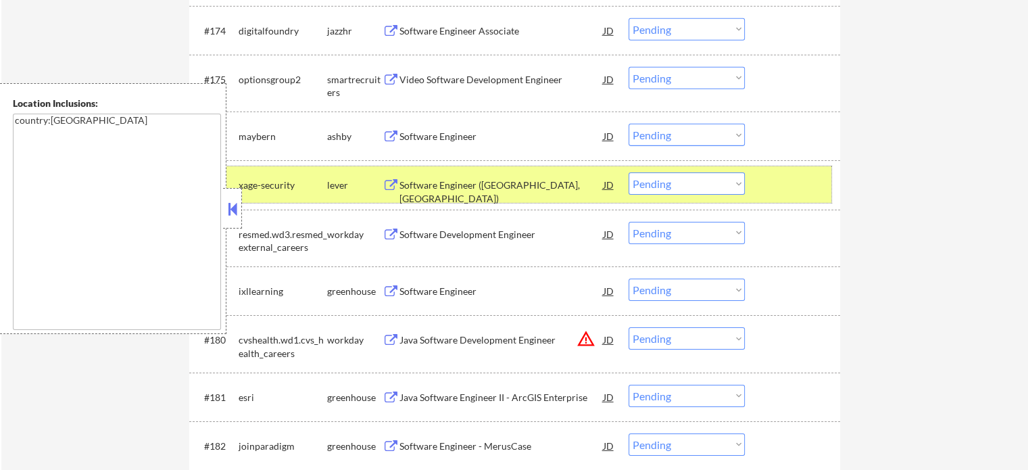
click at [810, 184] on div at bounding box center [793, 184] width 59 height 24
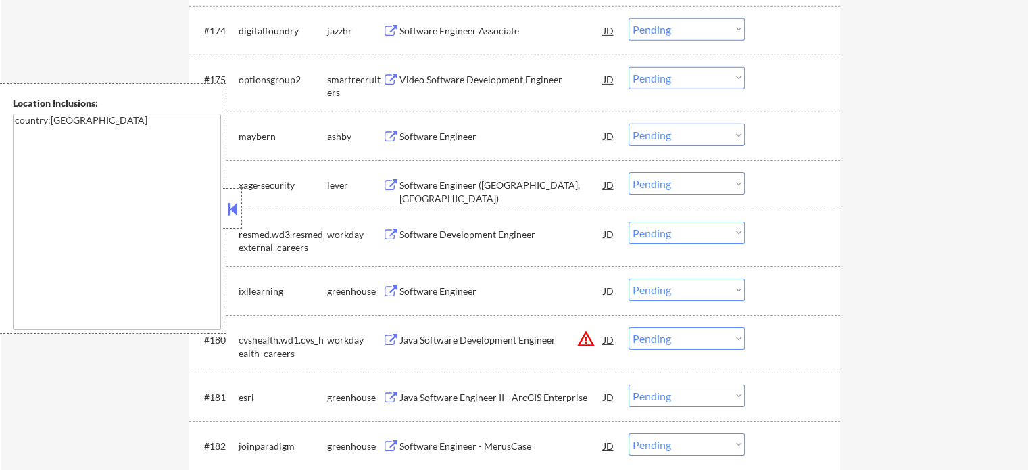
scroll to position [9688, 0]
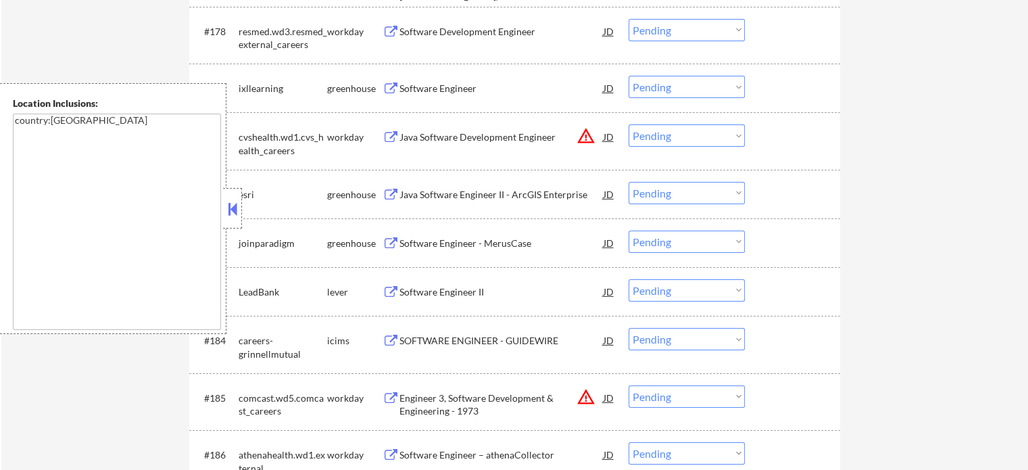
click at [462, 89] on div "Software Engineer" at bounding box center [501, 89] width 204 height 14
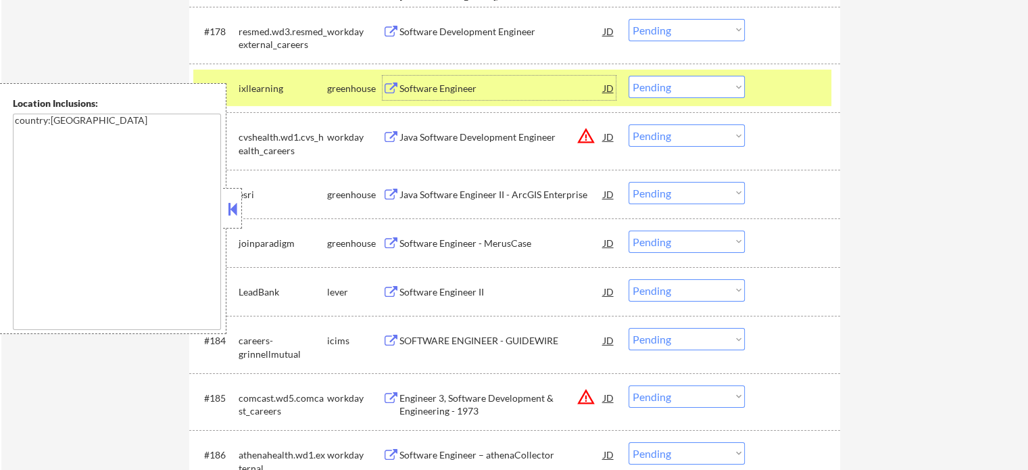
click at [480, 286] on div "Software Engineer II" at bounding box center [501, 292] width 204 height 14
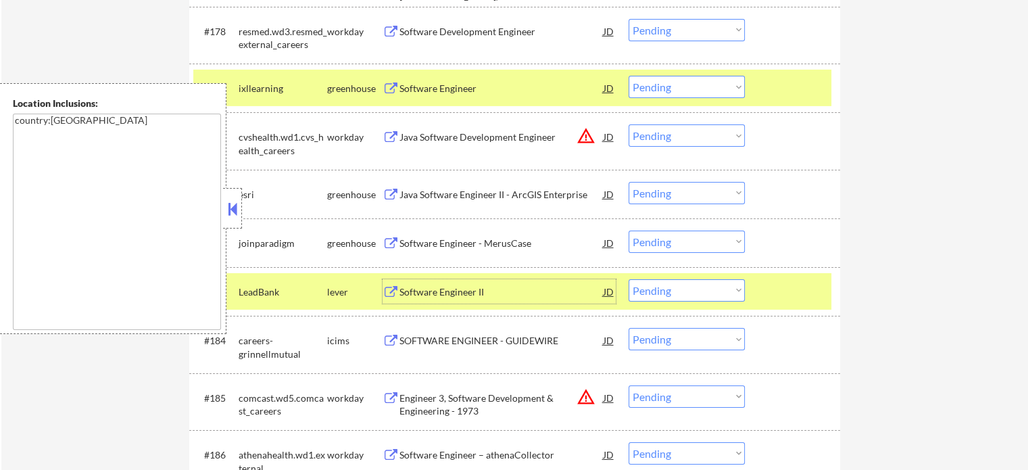
click at [674, 293] on select "Choose an option... Pending Applied Excluded (Questions) Excluded (Expired) Exc…" at bounding box center [686, 290] width 116 height 22
click at [628, 280] on select "Choose an option... Pending Applied Excluded (Questions) Excluded (Expired) Exc…" at bounding box center [686, 290] width 116 height 22
click at [768, 292] on div at bounding box center [793, 291] width 59 height 24
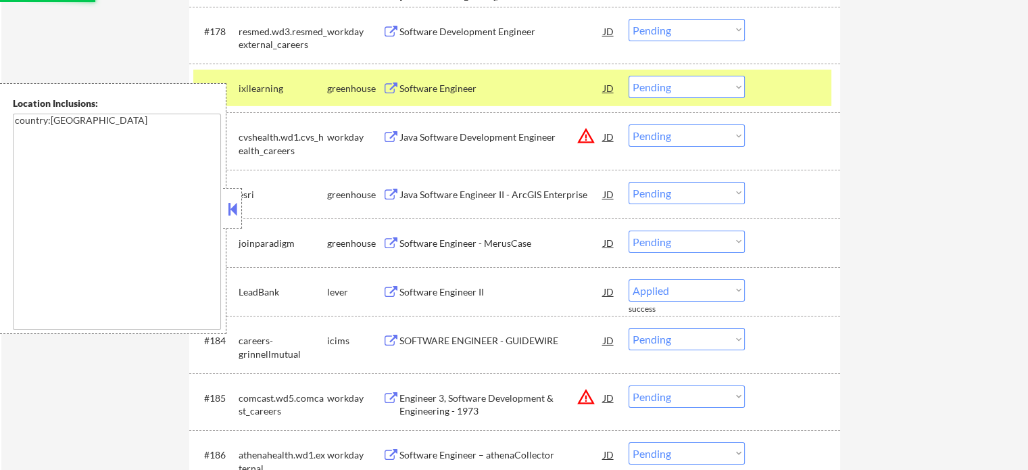
click at [792, 97] on div at bounding box center [793, 88] width 59 height 24
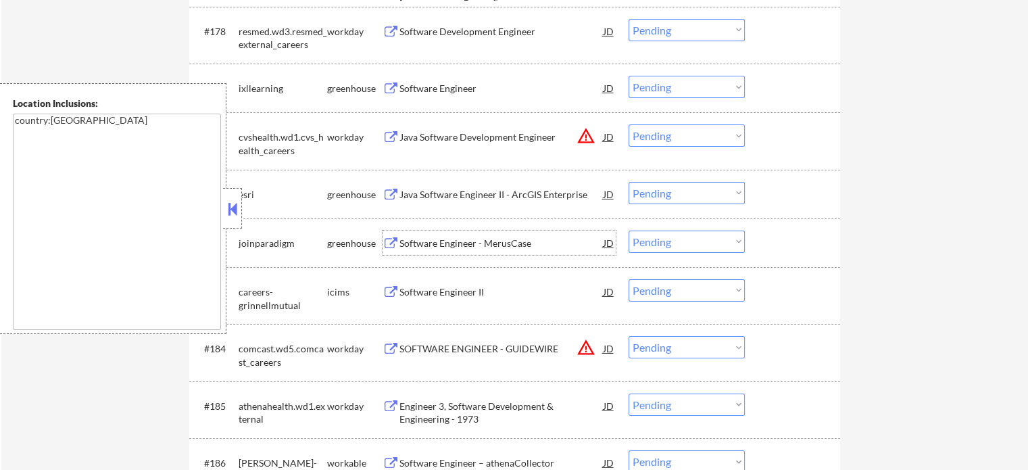
click at [473, 236] on div "Software Engineer - MerusCase" at bounding box center [501, 242] width 204 height 24
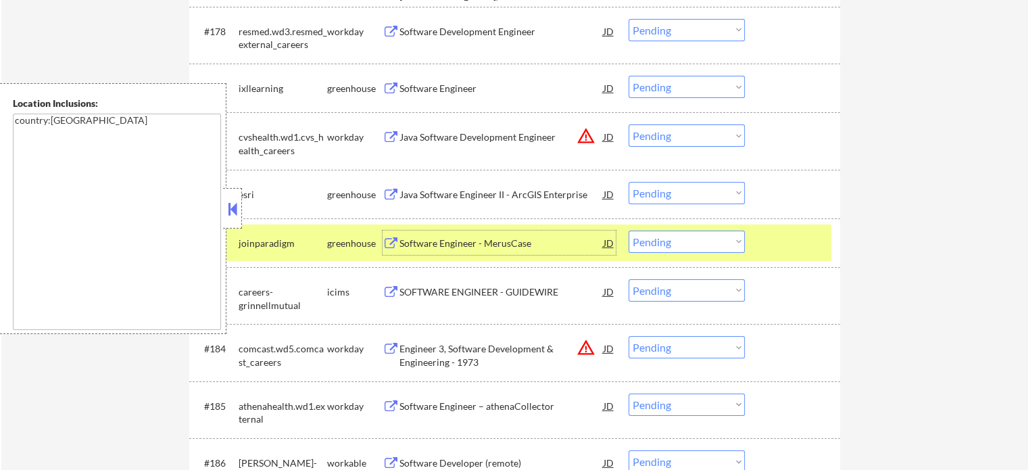
click at [654, 243] on select "Choose an option... Pending Applied Excluded (Questions) Excluded (Expired) Exc…" at bounding box center [686, 241] width 116 height 22
click at [628, 231] on select "Choose an option... Pending Applied Excluded (Questions) Excluded (Expired) Exc…" at bounding box center [686, 241] width 116 height 22
click at [762, 246] on div "#182 joinparadigm greenhouse Software Engineer - MerusCase JD Choose an option.…" at bounding box center [512, 242] width 638 height 36
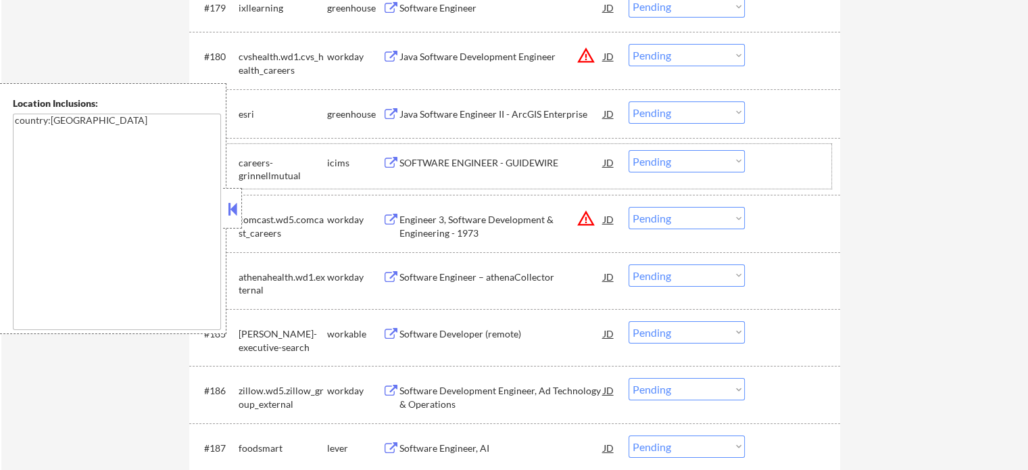
scroll to position [9891, 0]
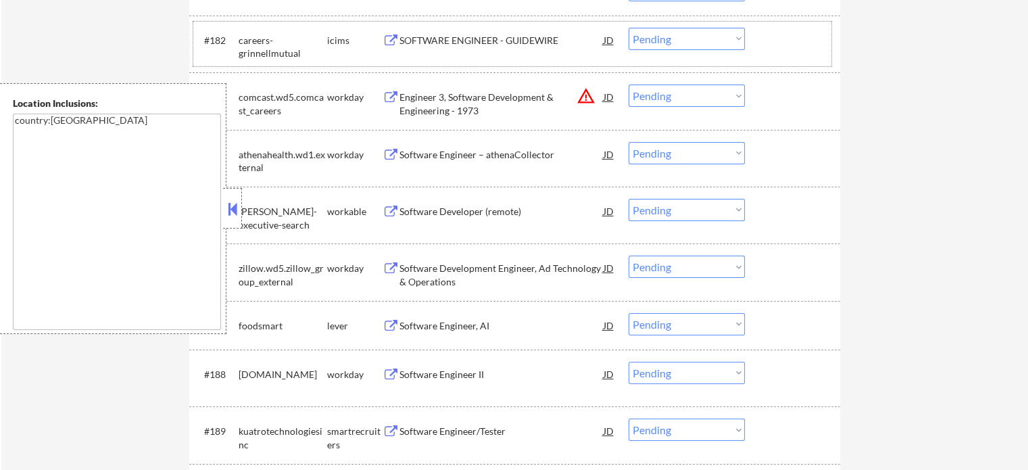
click at [495, 210] on div "Software Developer (remote)" at bounding box center [501, 212] width 204 height 14
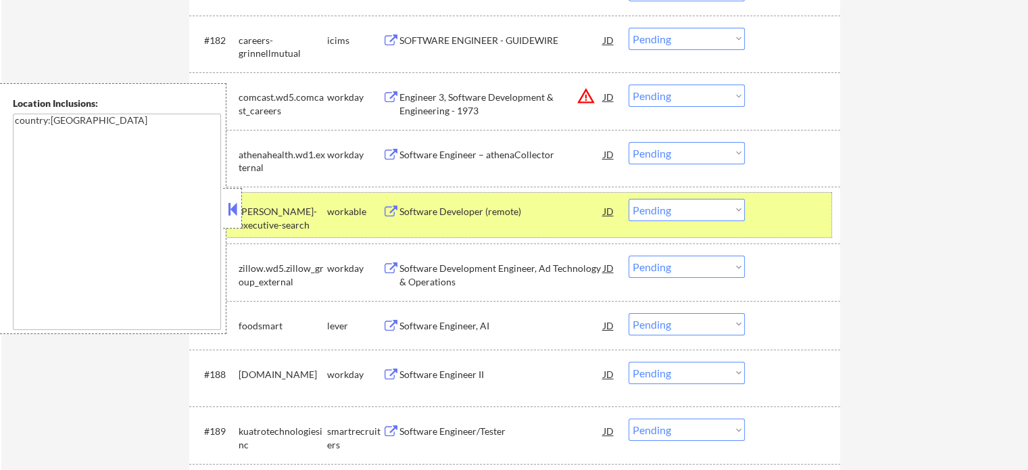
click at [813, 222] on div at bounding box center [793, 211] width 59 height 24
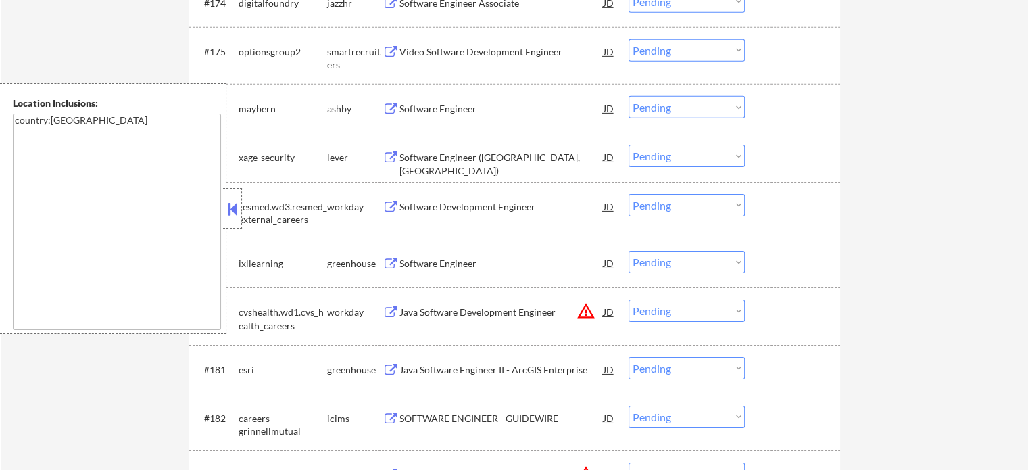
scroll to position [9486, 0]
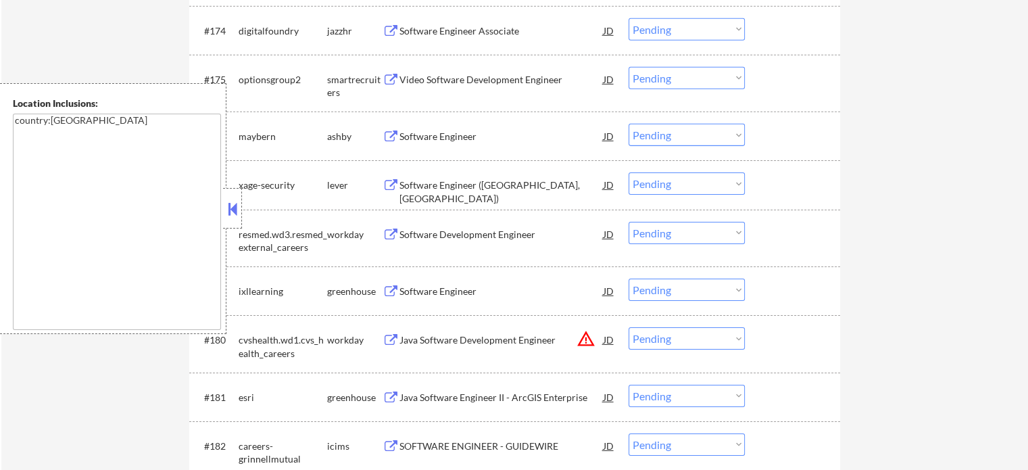
click at [459, 187] on div "Software Engineer ([GEOGRAPHIC_DATA], [GEOGRAPHIC_DATA])" at bounding box center [501, 191] width 204 height 26
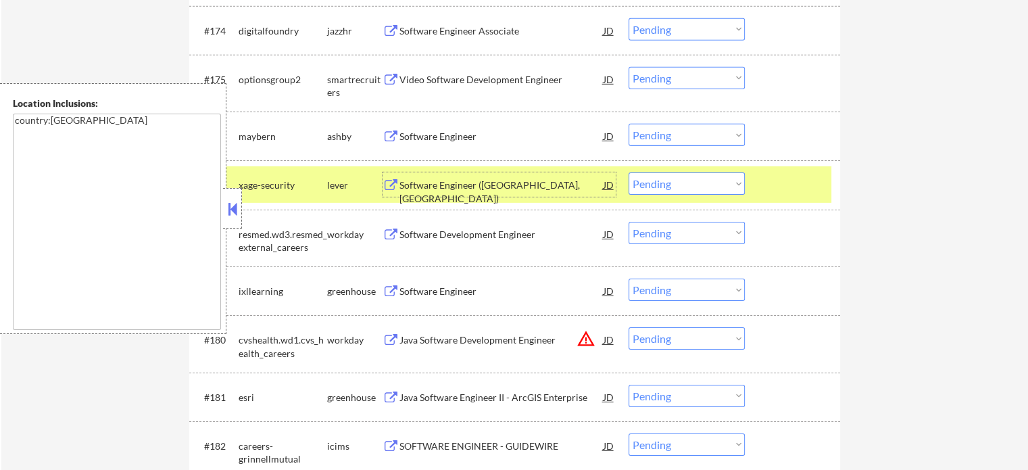
click at [802, 197] on div at bounding box center [793, 184] width 59 height 24
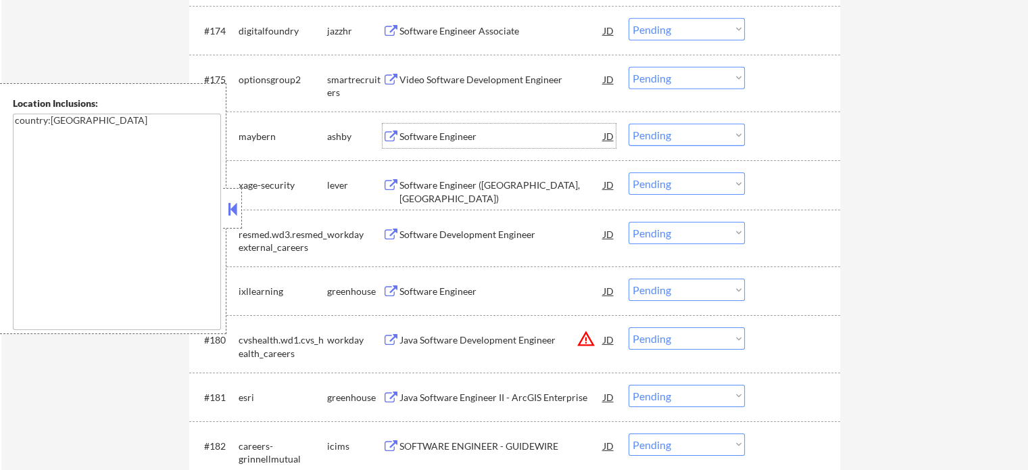
click at [471, 130] on div "Software Engineer" at bounding box center [501, 136] width 204 height 24
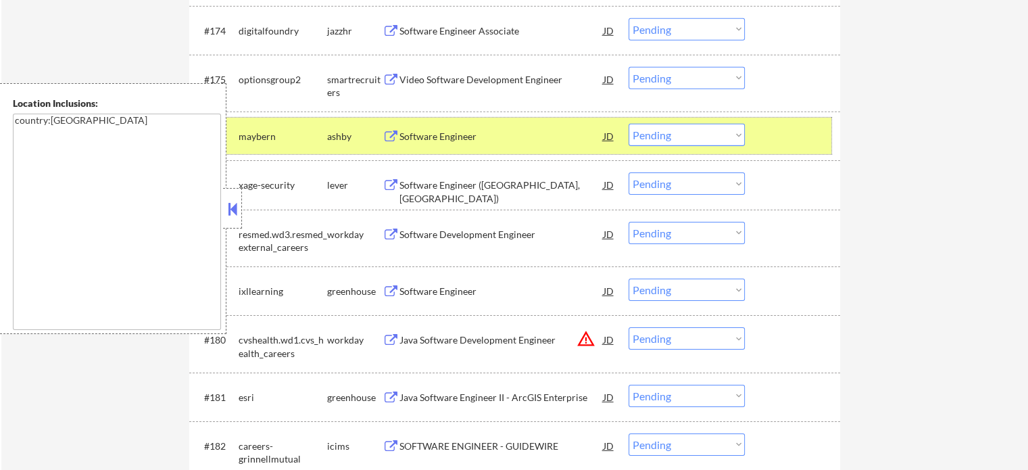
click at [783, 145] on div at bounding box center [793, 136] width 59 height 24
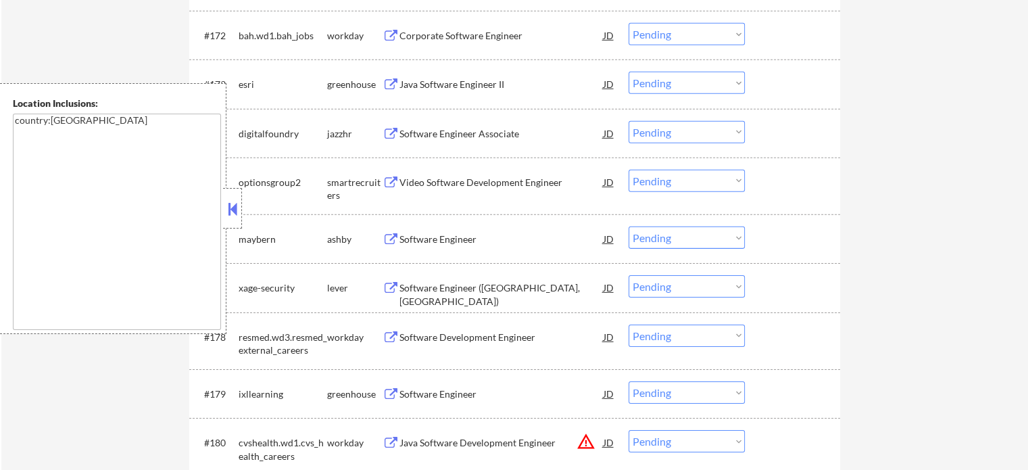
scroll to position [9351, 0]
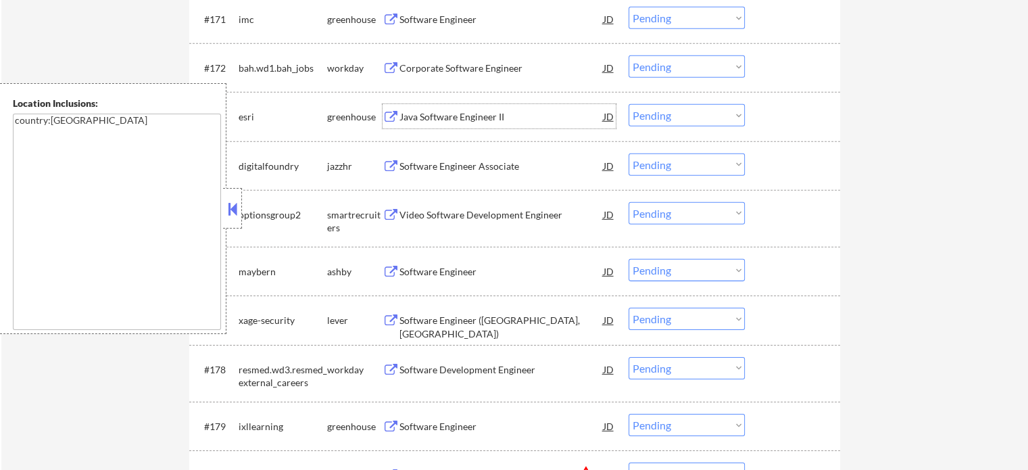
click at [463, 128] on div "Java Software Engineer II" at bounding box center [501, 116] width 204 height 24
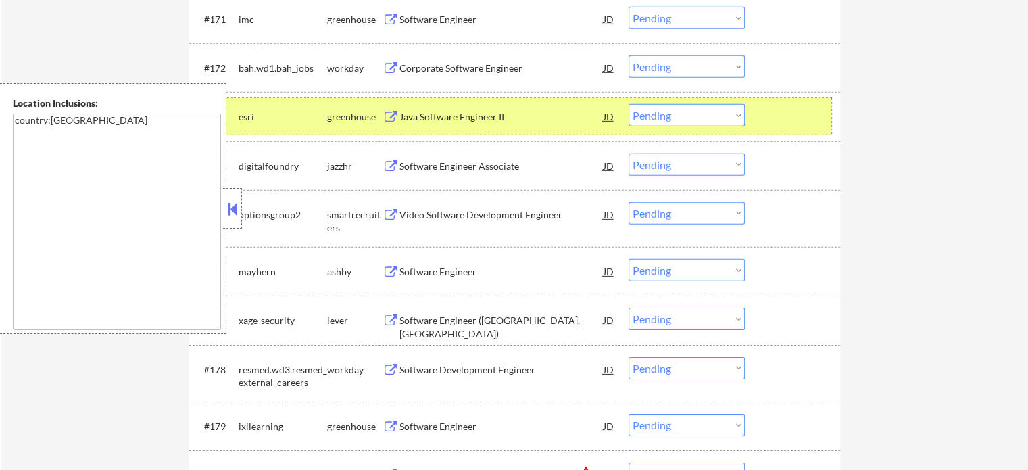
click at [769, 132] on div "#173 esri greenhouse Java Software Engineer II JD Choose an option... Pending A…" at bounding box center [512, 116] width 638 height 36
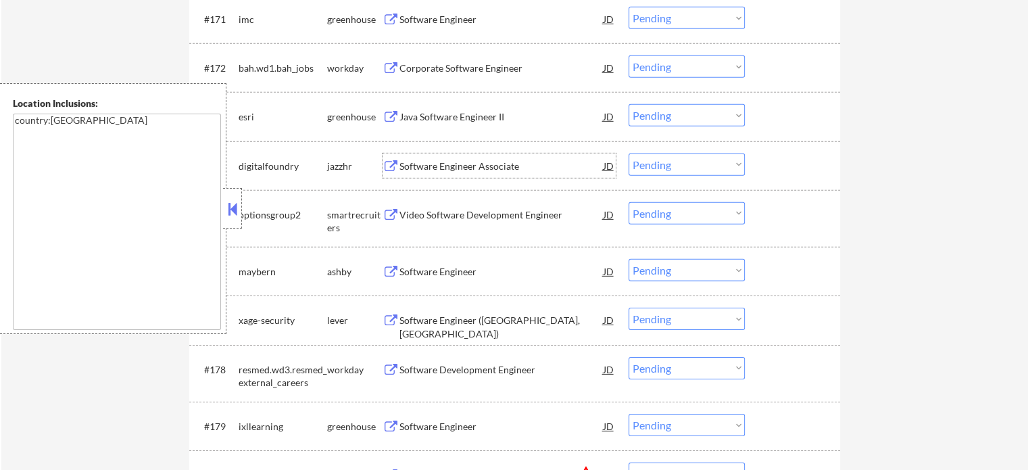
click at [468, 167] on div "Software Engineer Associate" at bounding box center [501, 166] width 204 height 14
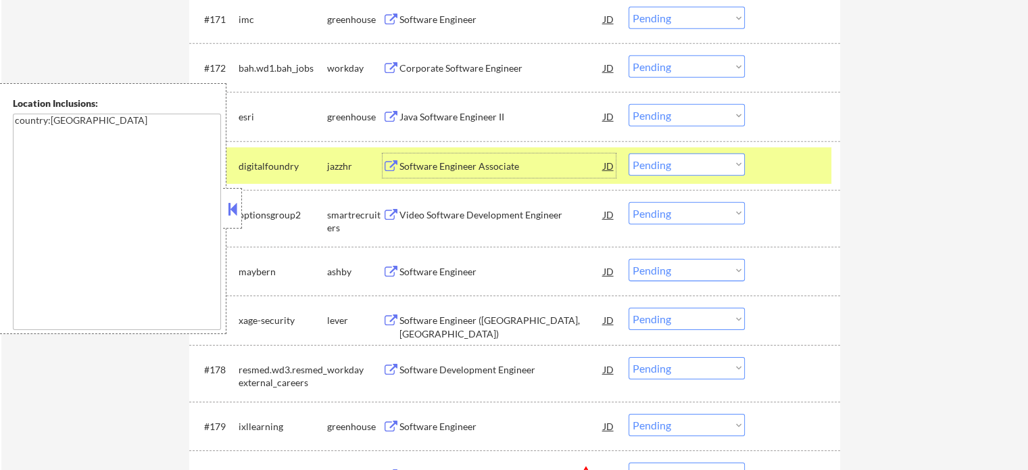
click at [786, 164] on div at bounding box center [793, 165] width 59 height 24
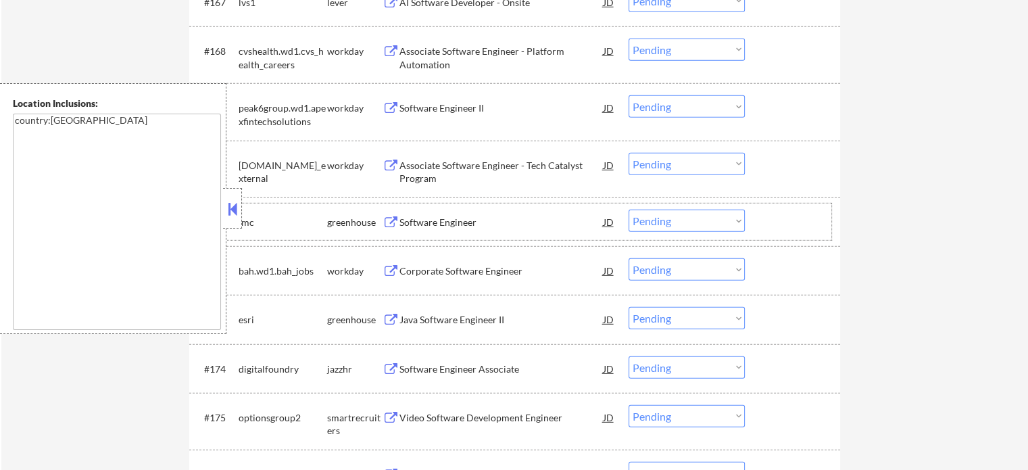
click at [778, 230] on div at bounding box center [793, 221] width 59 height 24
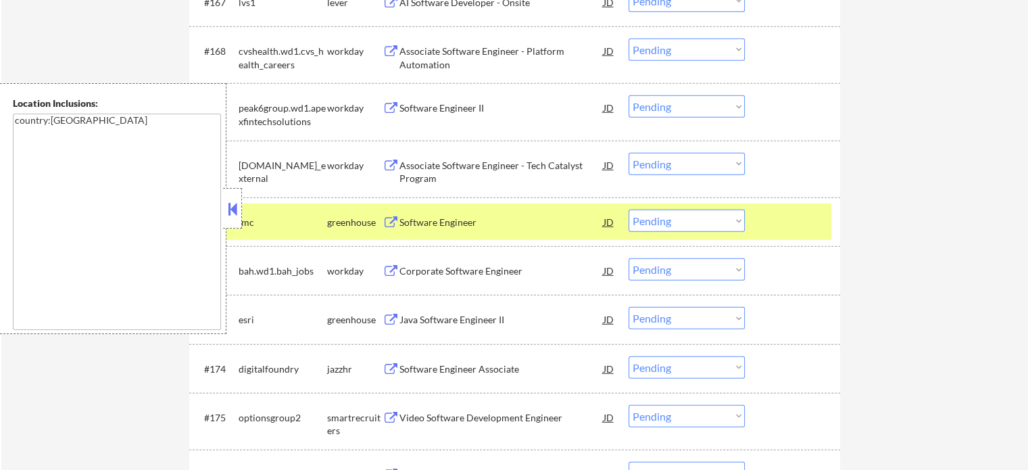
click at [807, 232] on div at bounding box center [793, 221] width 59 height 24
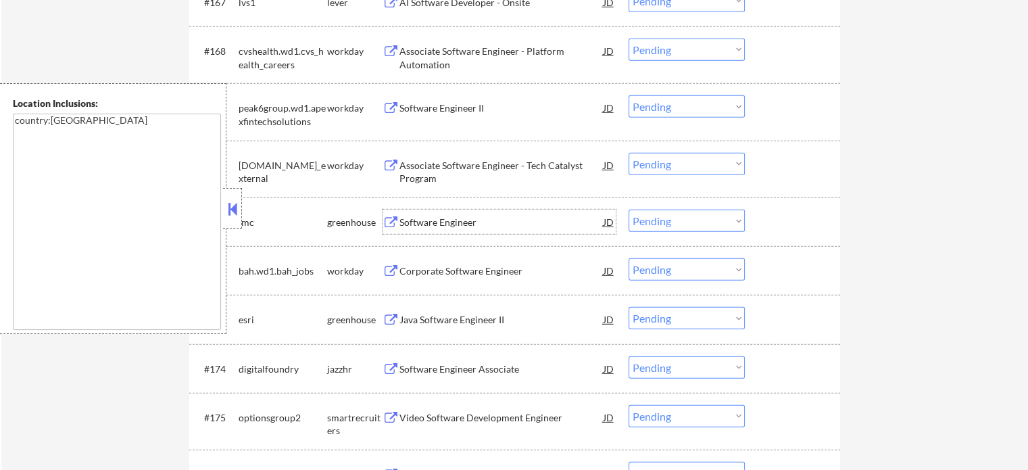
click at [451, 223] on div "Software Engineer" at bounding box center [501, 223] width 204 height 14
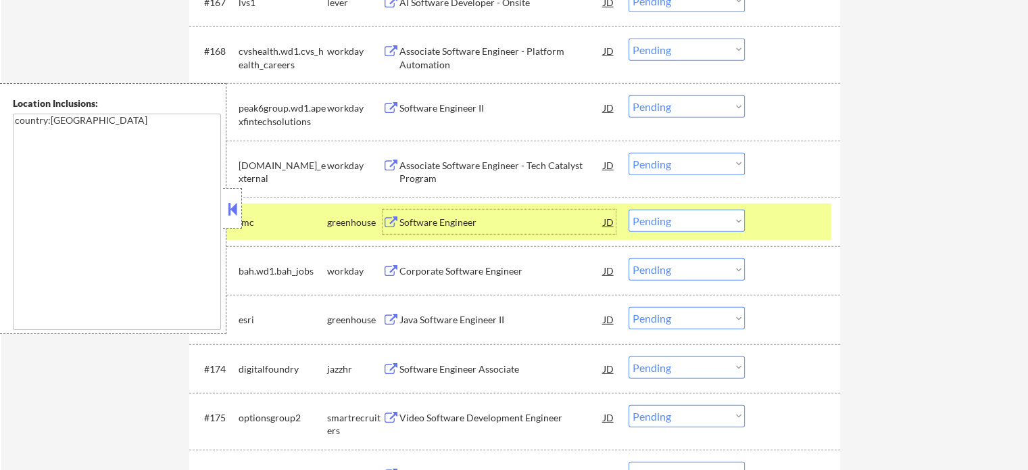
click at [801, 228] on div at bounding box center [793, 221] width 59 height 24
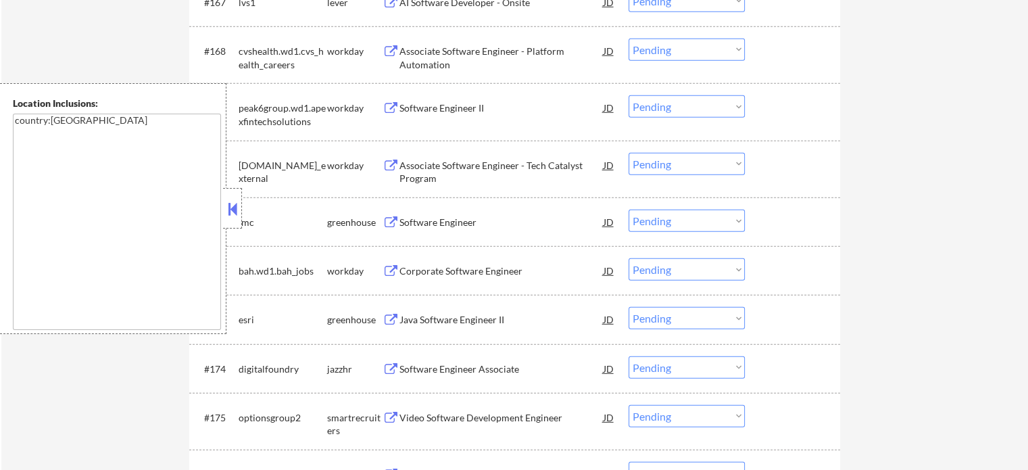
scroll to position [9215, 0]
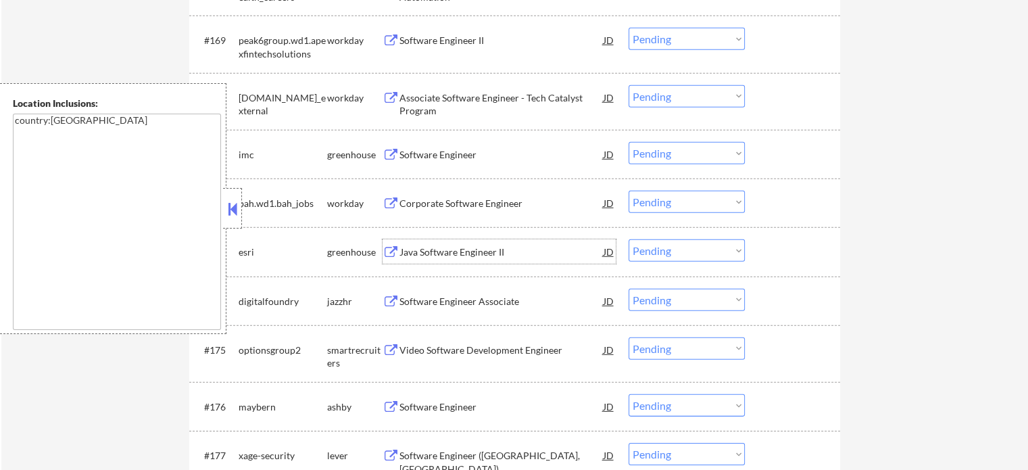
click at [459, 253] on div "Java Software Engineer II" at bounding box center [501, 252] width 204 height 14
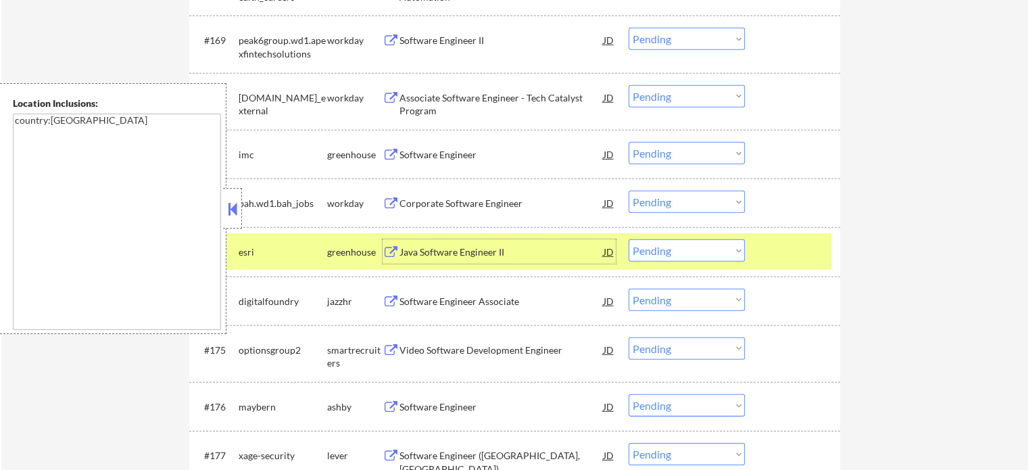
click at [656, 253] on select "Choose an option... Pending Applied Excluded (Questions) Excluded (Expired) Exc…" at bounding box center [686, 250] width 116 height 22
click at [628, 241] on select "Choose an option... Pending Applied Excluded (Questions) Excluded (Expired) Exc…" at bounding box center [686, 250] width 116 height 22
click at [778, 252] on div at bounding box center [793, 251] width 59 height 24
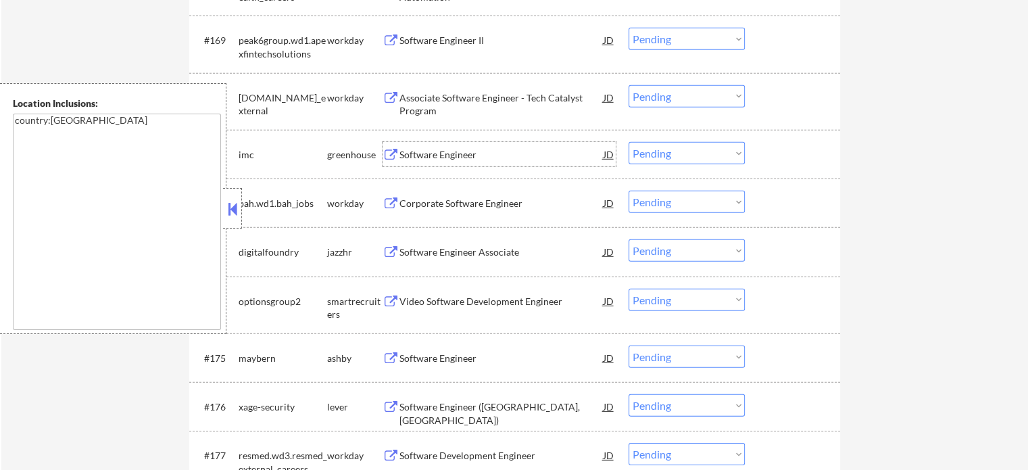
click at [416, 166] on div "Software Engineer" at bounding box center [501, 154] width 204 height 24
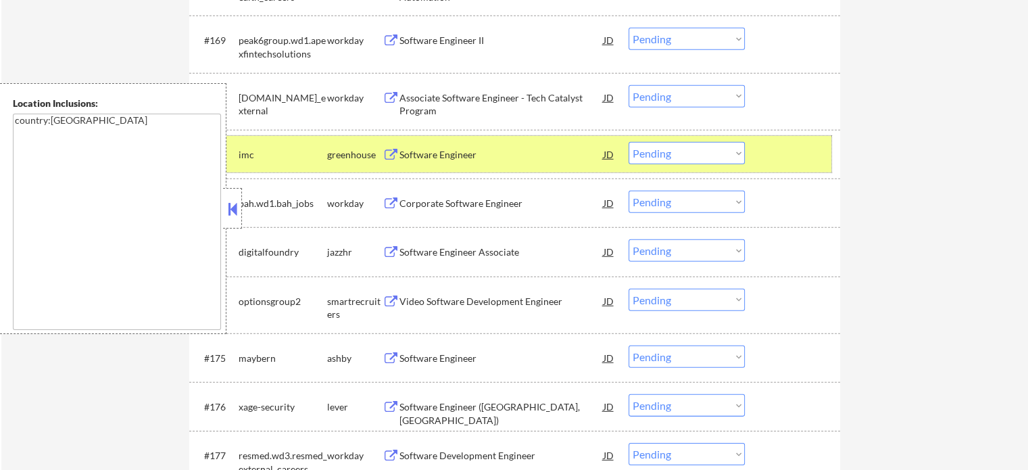
click at [787, 148] on div at bounding box center [793, 154] width 59 height 24
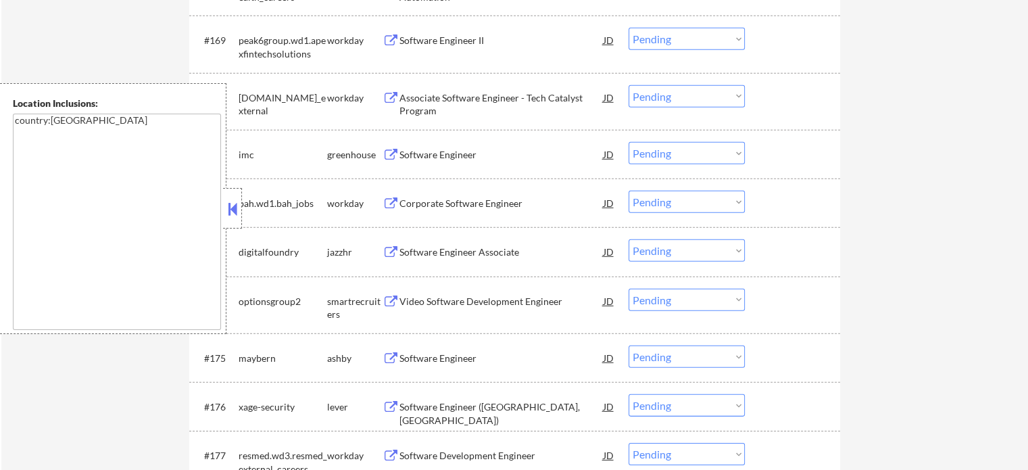
scroll to position [9283, 0]
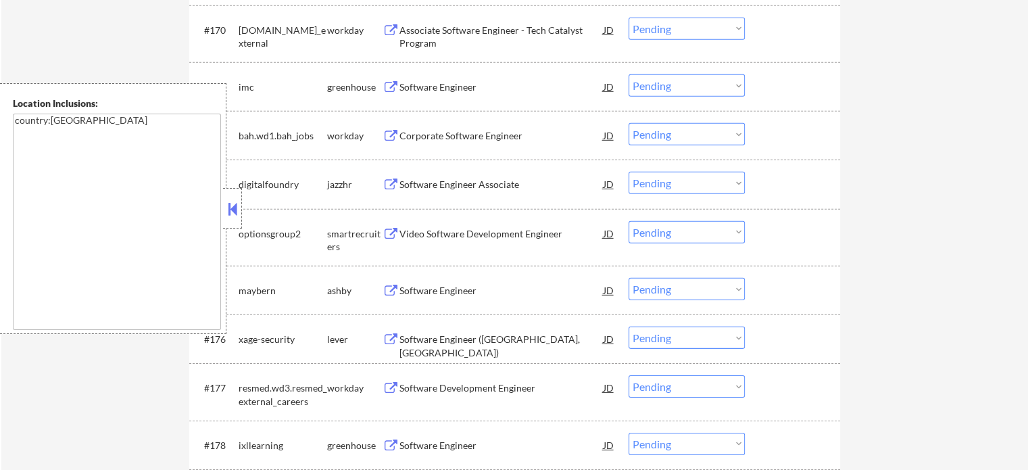
click at [468, 230] on div "Video Software Development Engineer" at bounding box center [501, 234] width 204 height 14
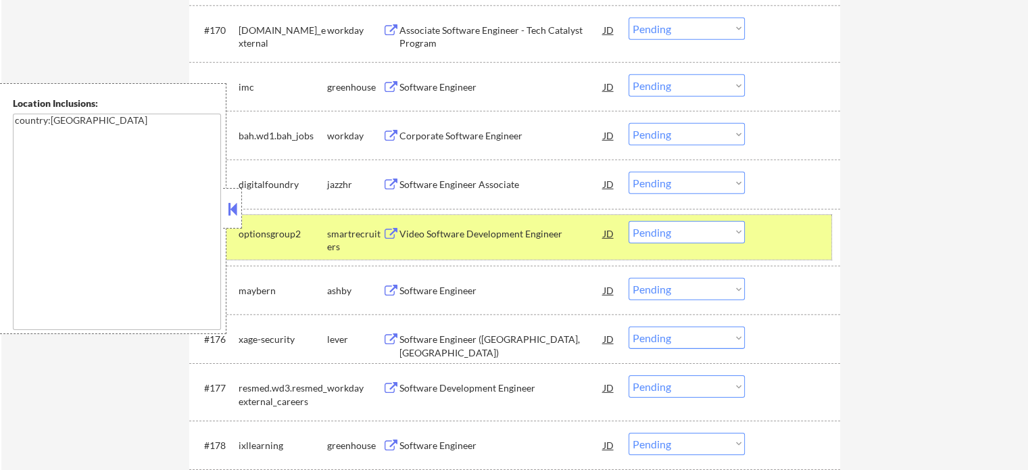
click at [775, 235] on div at bounding box center [793, 233] width 59 height 24
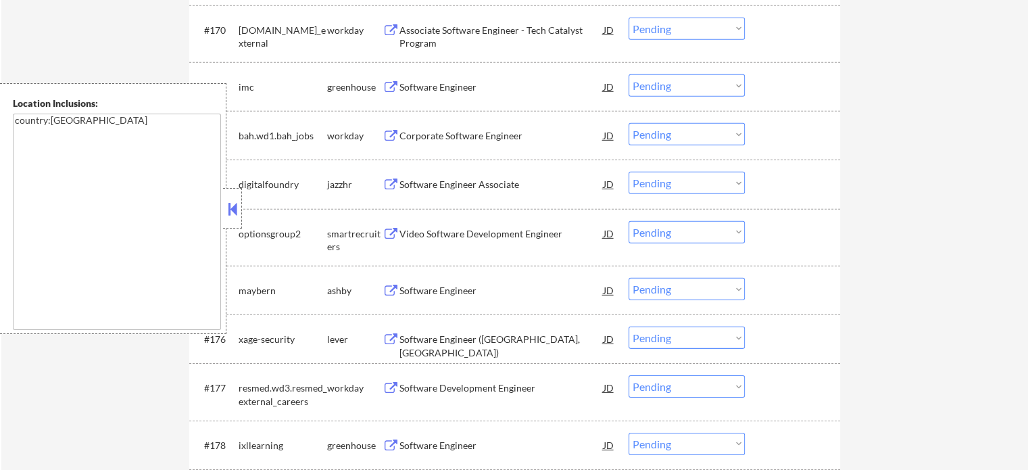
click at [484, 293] on div "Software Engineer" at bounding box center [501, 291] width 204 height 14
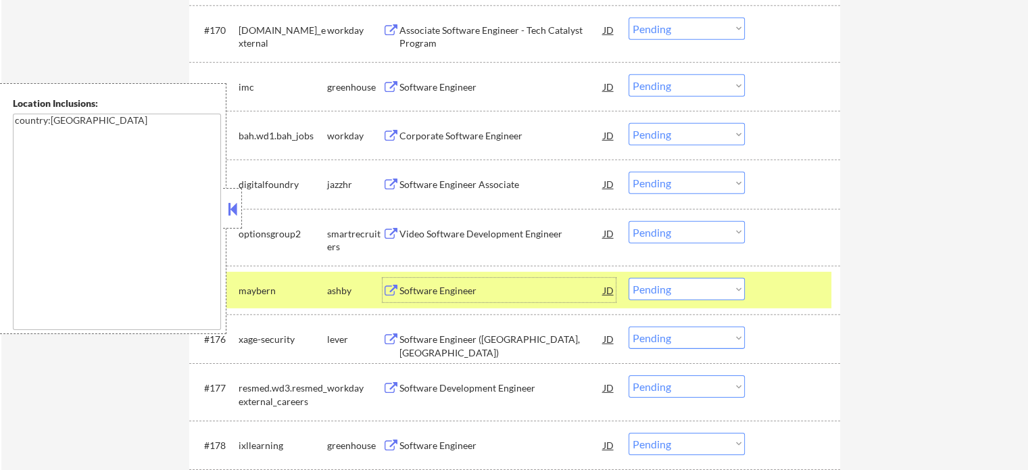
click at [805, 289] on div at bounding box center [793, 290] width 59 height 24
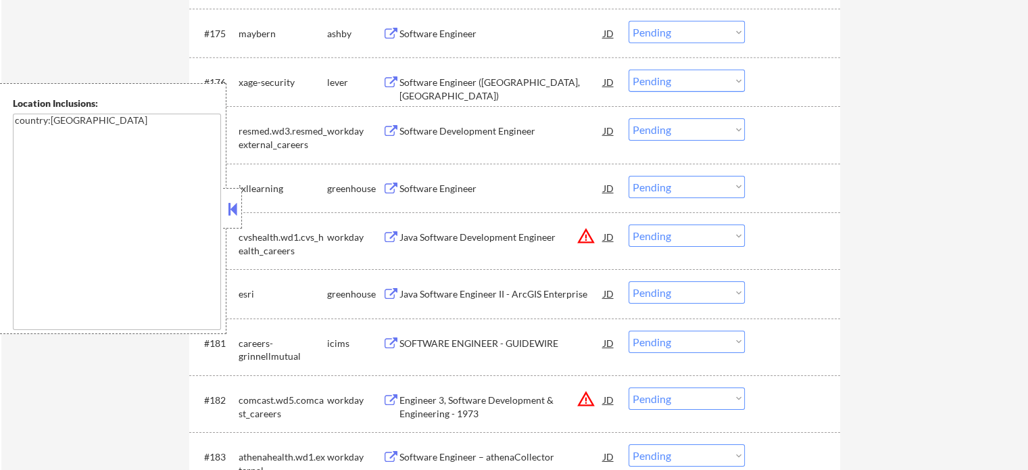
scroll to position [9553, 0]
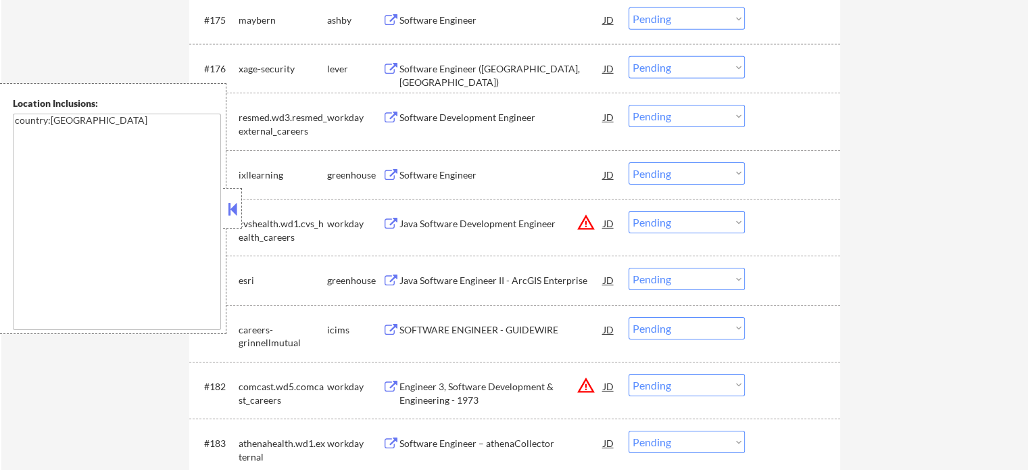
click at [441, 177] on div "Software Engineer" at bounding box center [501, 175] width 204 height 14
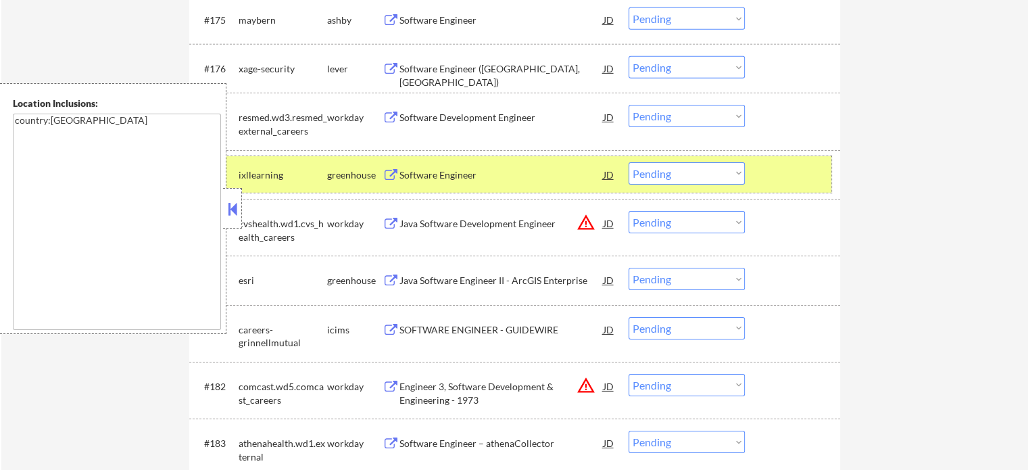
click at [789, 176] on div at bounding box center [793, 174] width 59 height 24
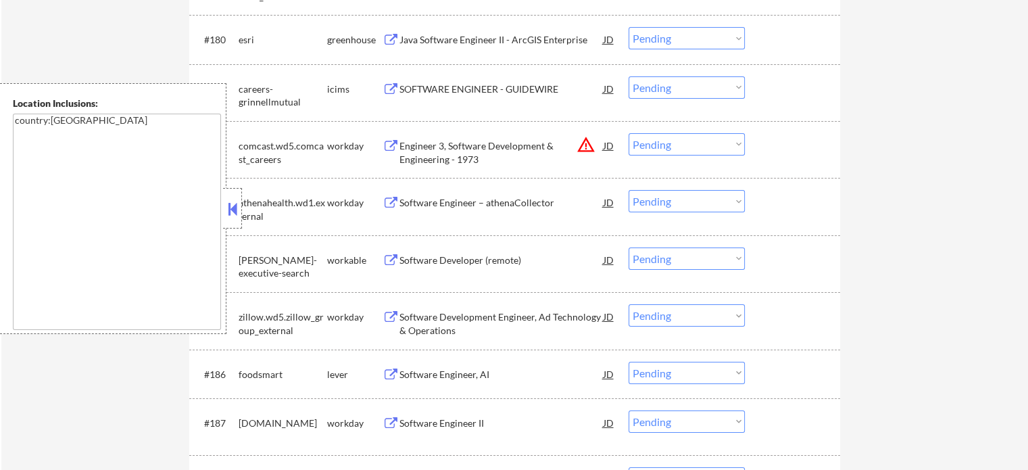
scroll to position [9824, 0]
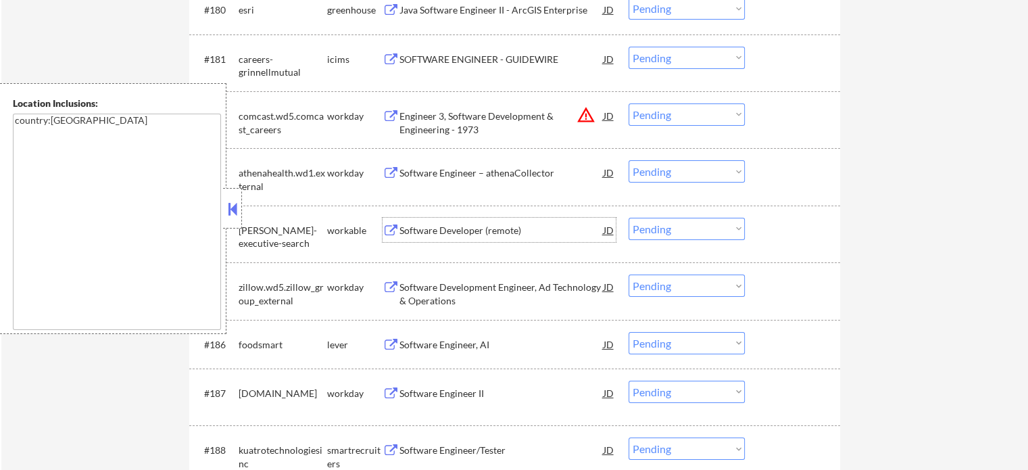
click at [485, 235] on div "Software Developer (remote)" at bounding box center [501, 231] width 204 height 14
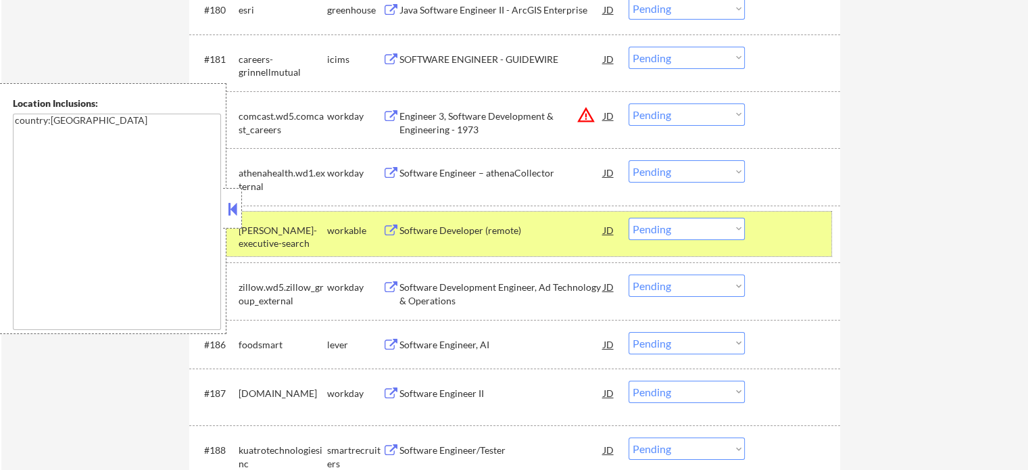
click at [795, 239] on div at bounding box center [793, 230] width 59 height 24
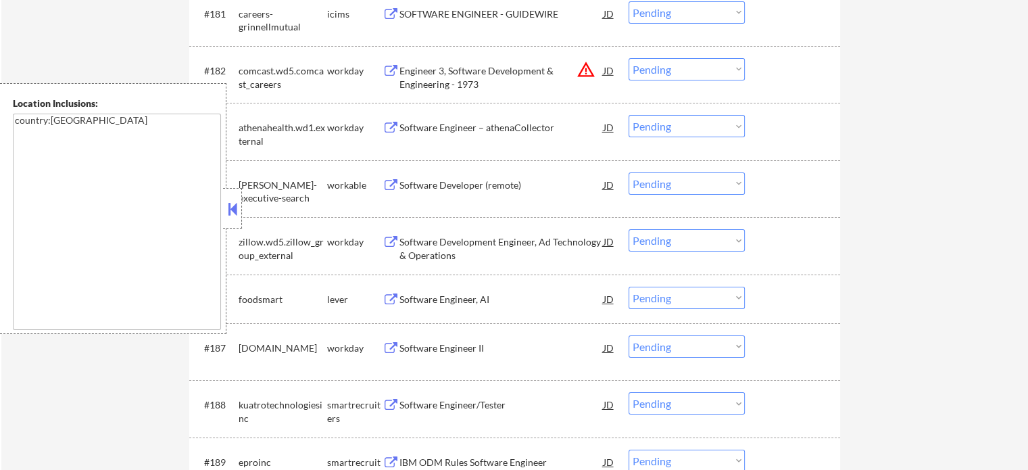
scroll to position [9891, 0]
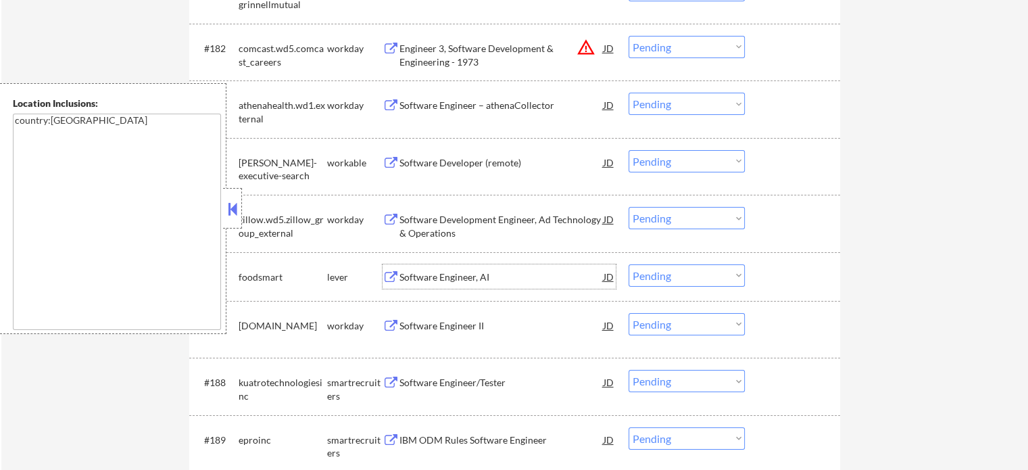
click at [449, 280] on div "Software Engineer, AI" at bounding box center [501, 277] width 204 height 14
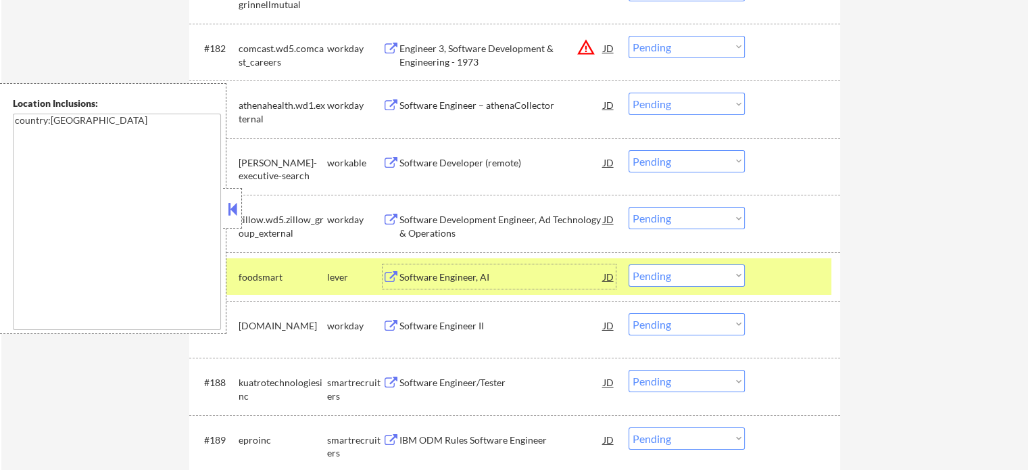
click at [795, 272] on div at bounding box center [793, 276] width 59 height 24
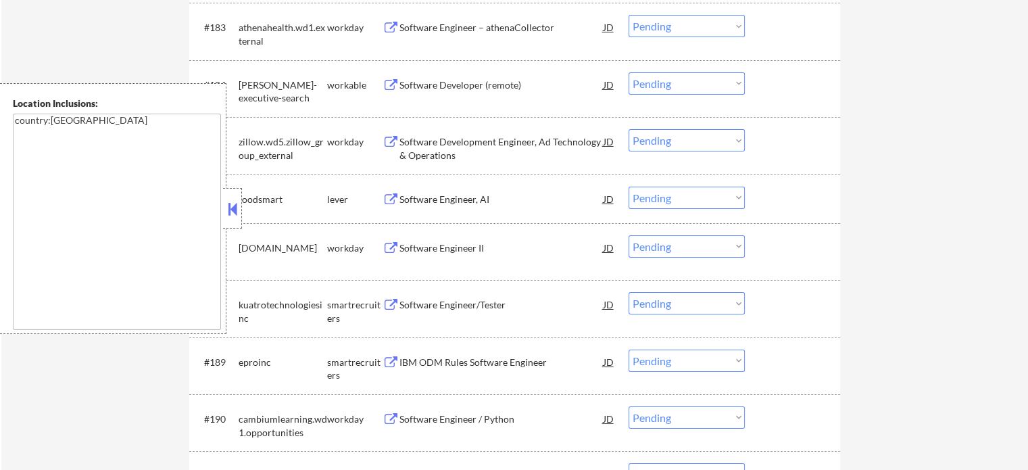
scroll to position [10026, 0]
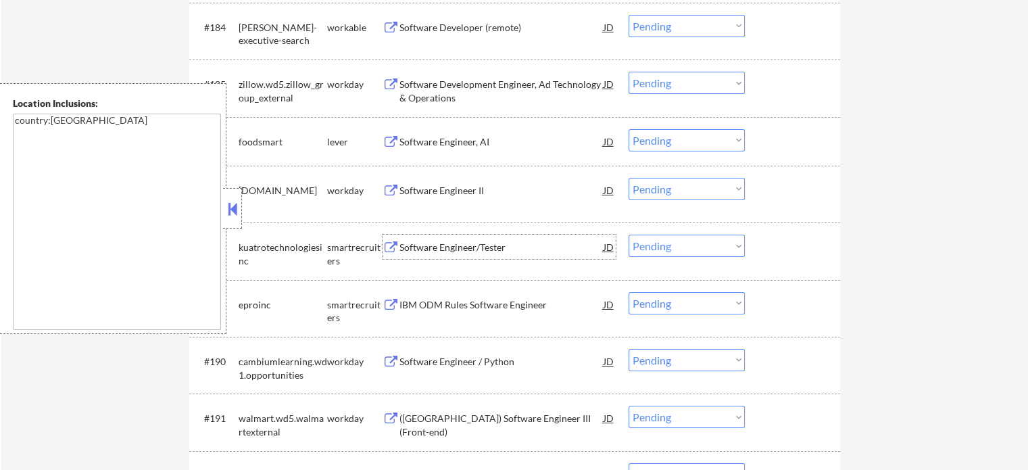
click at [490, 243] on div "Software Engineer/Tester" at bounding box center [501, 248] width 204 height 14
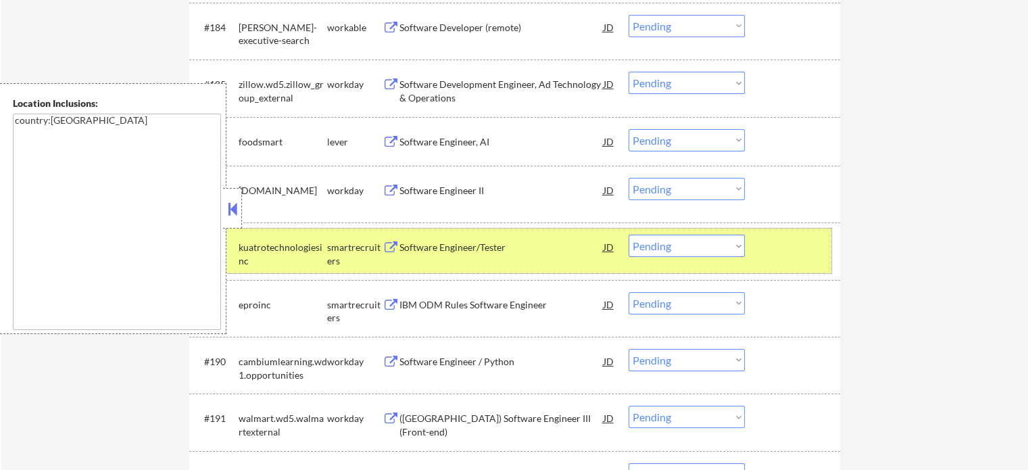
click at [791, 259] on div at bounding box center [793, 246] width 59 height 24
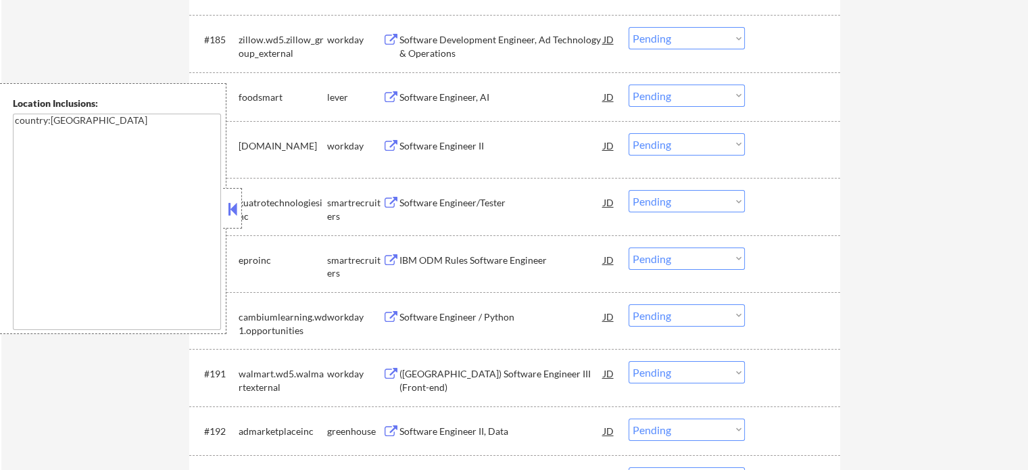
scroll to position [10094, 0]
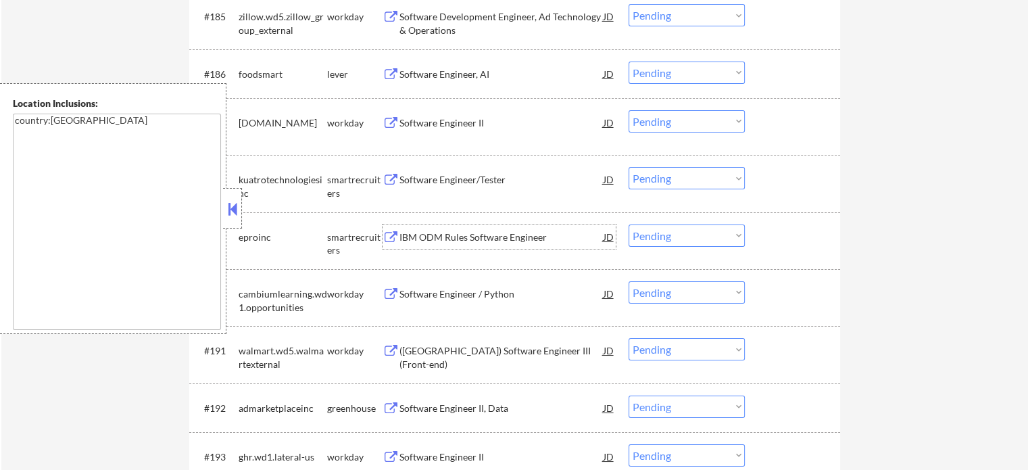
click at [468, 235] on div "IBM ODM Rules Software Engineer" at bounding box center [501, 237] width 204 height 14
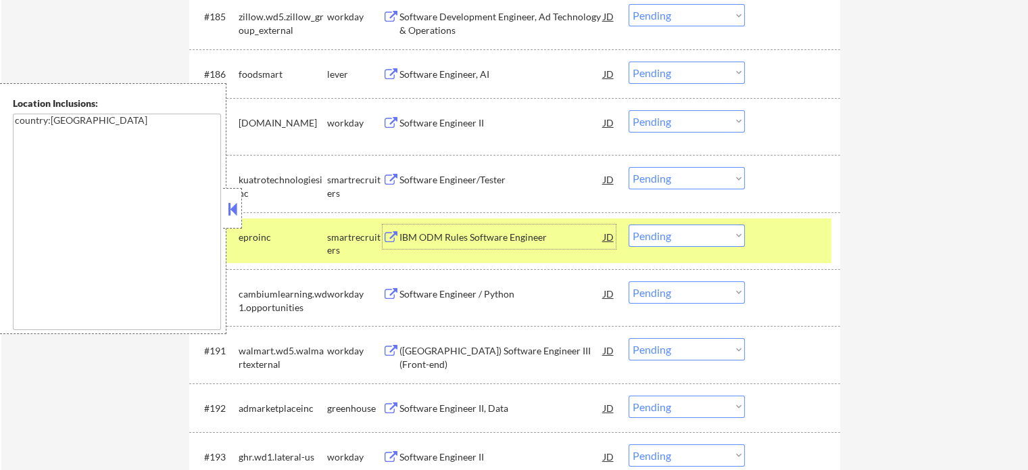
click at [781, 238] on div at bounding box center [793, 236] width 59 height 24
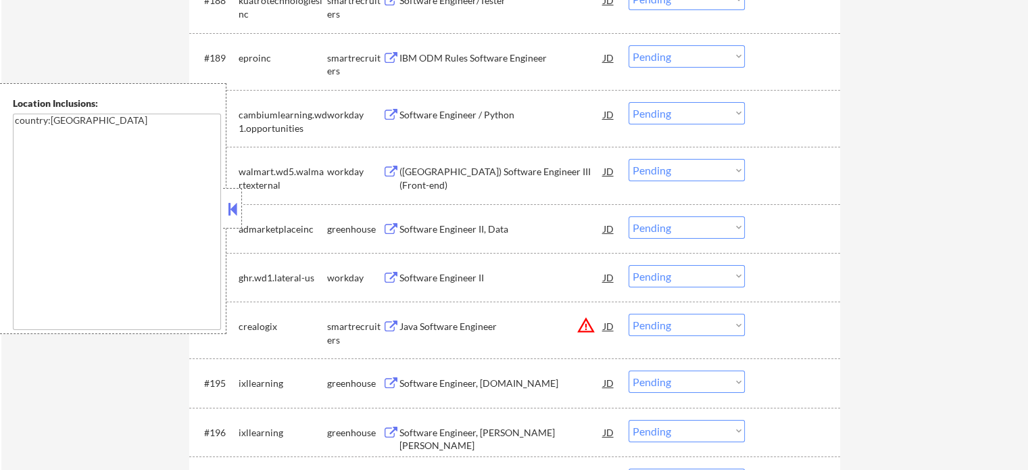
scroll to position [10296, 0]
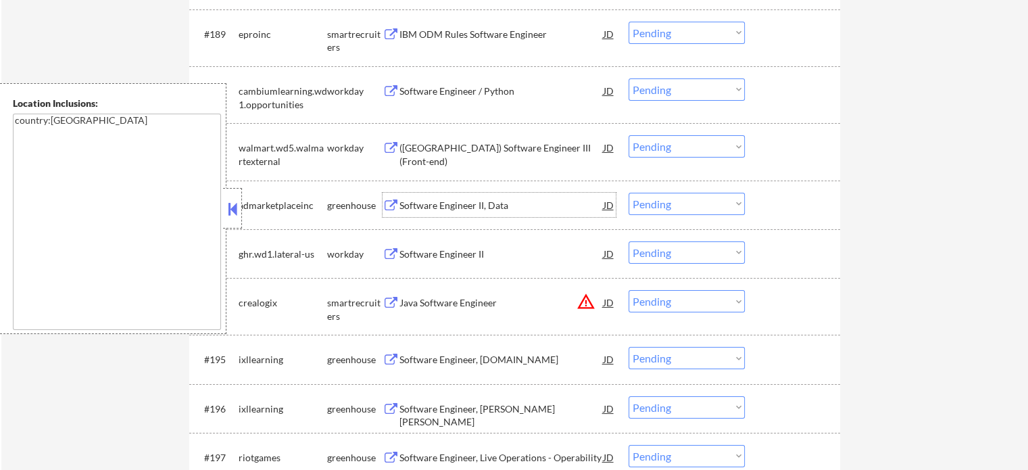
click at [469, 211] on div "Software Engineer II, Data" at bounding box center [501, 206] width 204 height 14
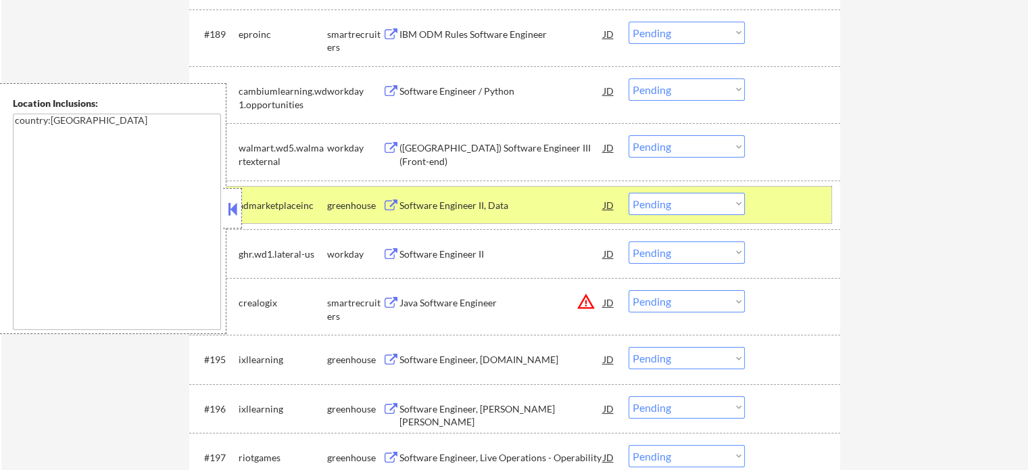
click at [803, 196] on div at bounding box center [793, 205] width 59 height 24
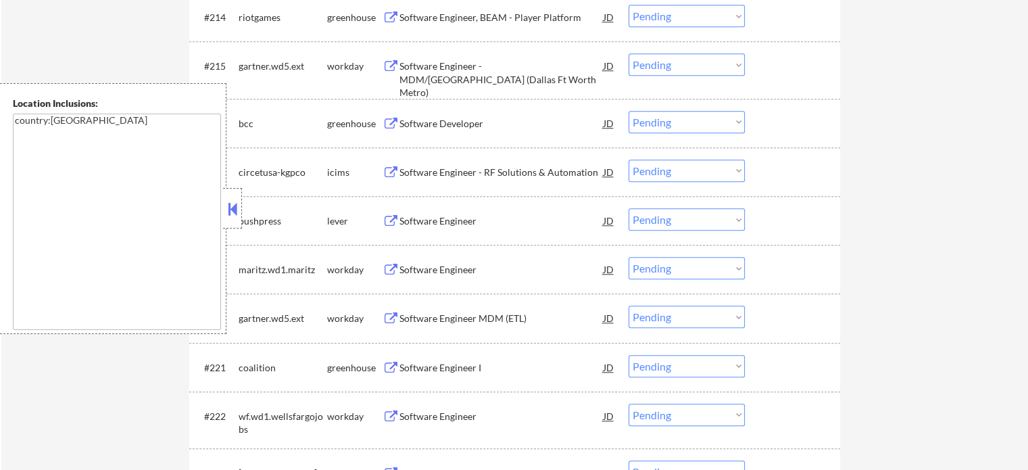
scroll to position [11783, 0]
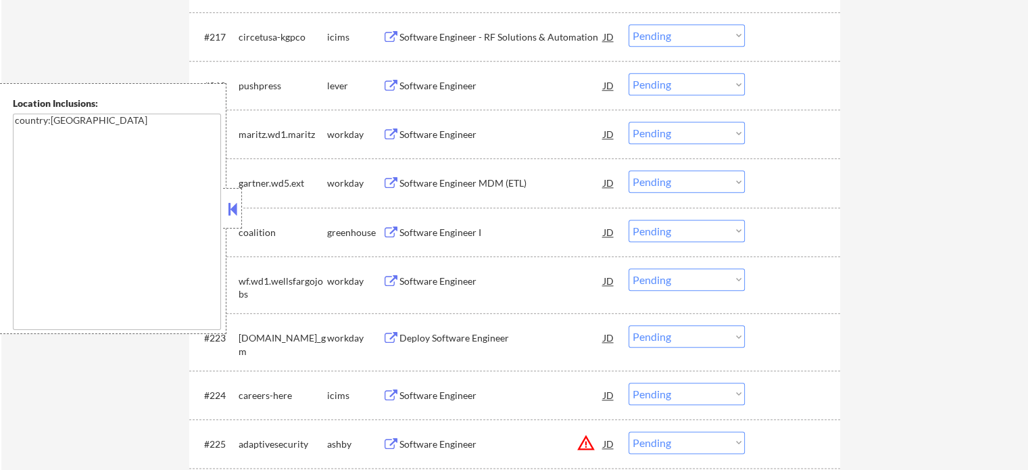
click at [435, 245] on div "#221 coalition greenhouse Software Engineer I JD Choose an option... Pending Ap…" at bounding box center [512, 231] width 638 height 36
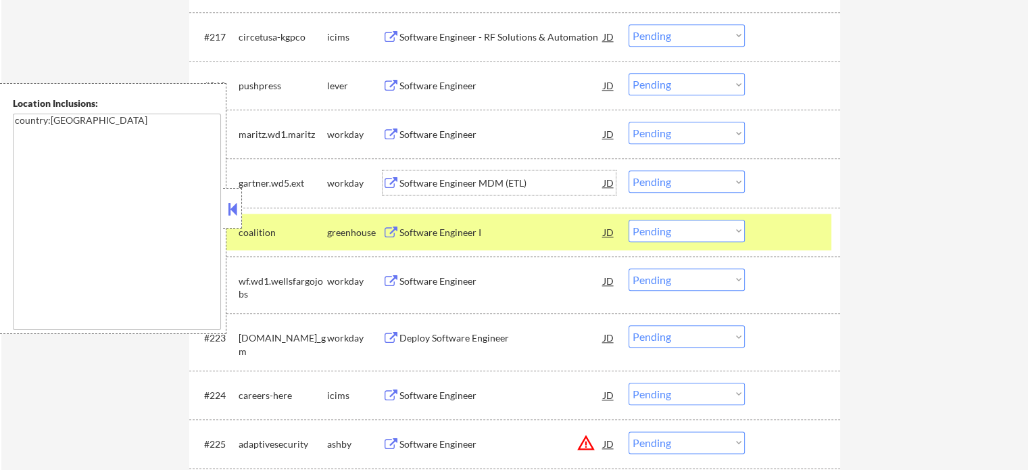
click at [481, 179] on div "Software Engineer MDM (ETL)" at bounding box center [501, 183] width 204 height 14
